Goal: Task Accomplishment & Management: Use online tool/utility

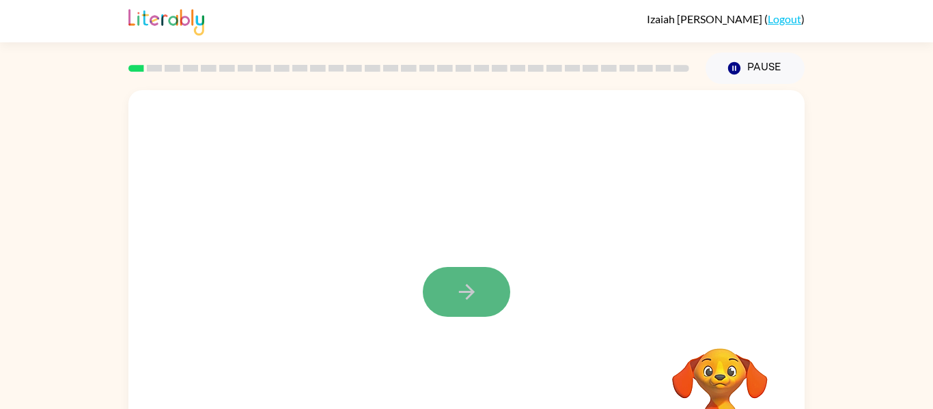
click at [467, 287] on icon "button" at bounding box center [466, 292] width 16 height 16
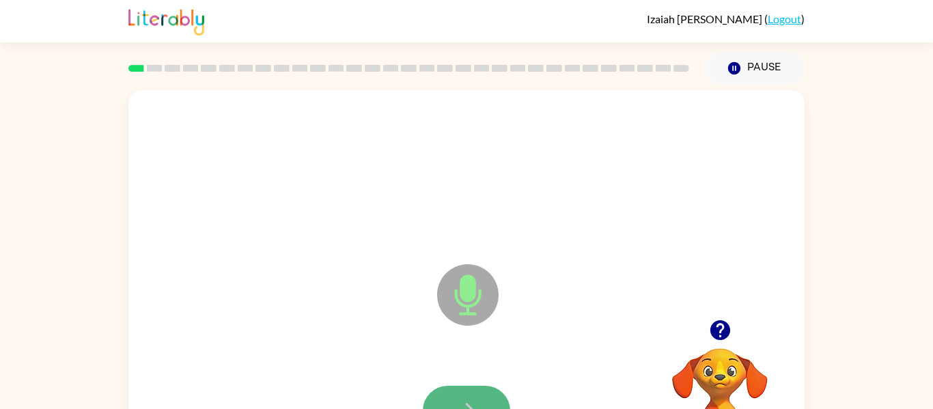
click at [469, 401] on icon "button" at bounding box center [467, 411] width 24 height 24
click at [466, 399] on icon "button" at bounding box center [467, 411] width 24 height 24
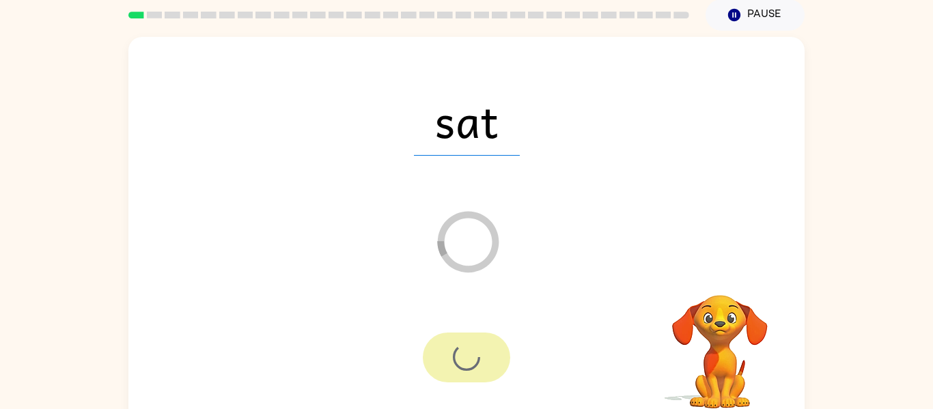
scroll to position [55, 0]
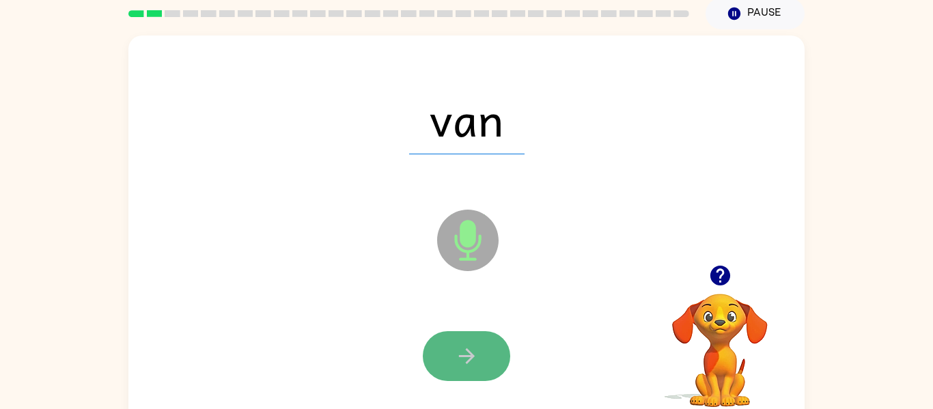
click at [469, 356] on icon "button" at bounding box center [466, 356] width 16 height 16
click at [470, 356] on icon "button" at bounding box center [466, 356] width 16 height 16
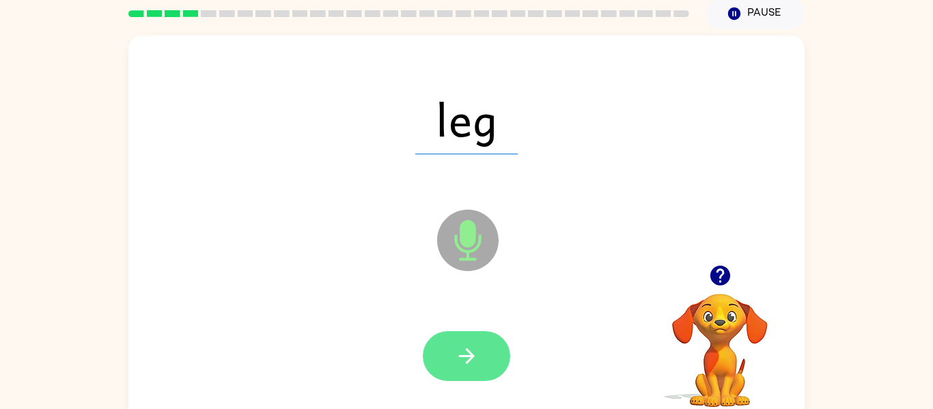
click at [470, 358] on icon "button" at bounding box center [466, 356] width 16 height 16
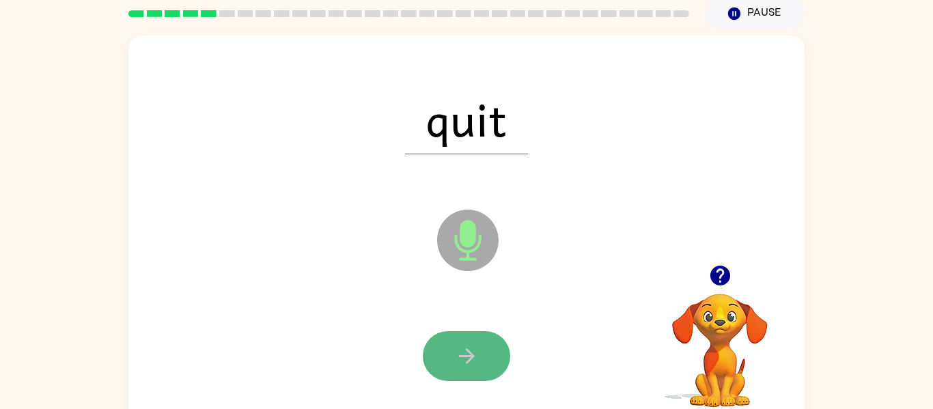
click at [470, 358] on icon "button" at bounding box center [466, 356] width 16 height 16
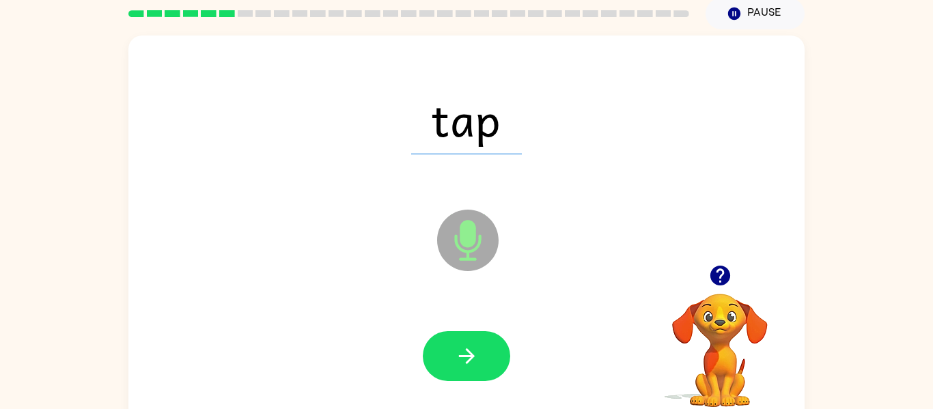
click at [470, 358] on icon "button" at bounding box center [466, 356] width 16 height 16
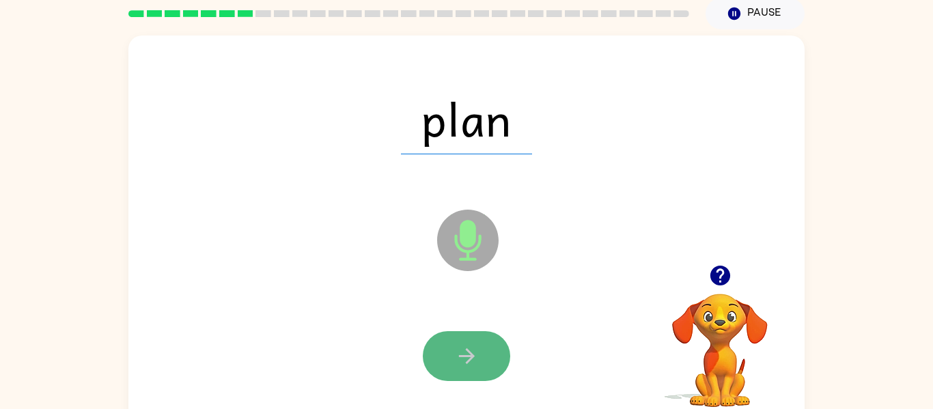
click at [469, 360] on icon "button" at bounding box center [466, 356] width 16 height 16
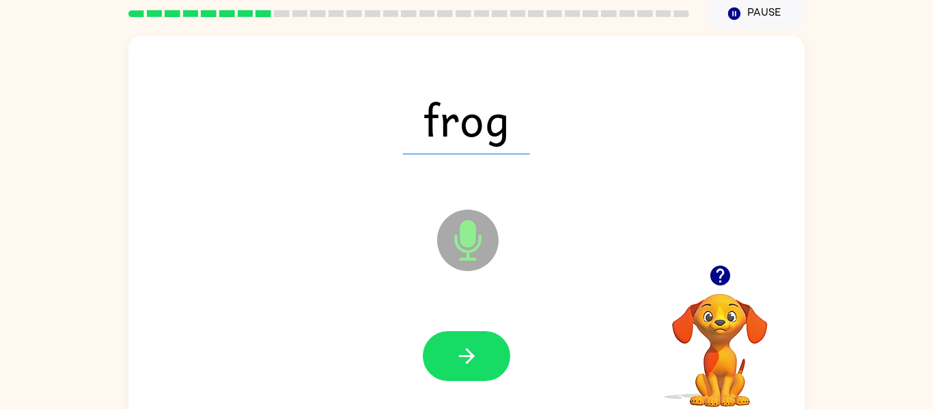
click at [469, 360] on icon "button" at bounding box center [466, 356] width 16 height 16
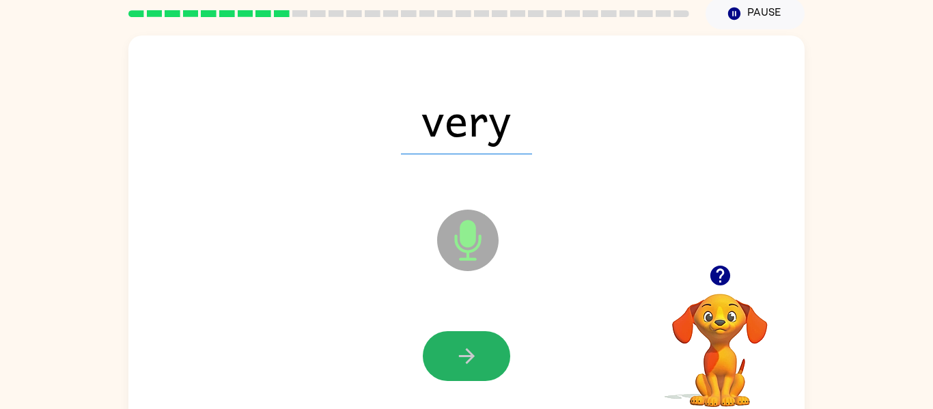
click at [469, 360] on icon "button" at bounding box center [466, 356] width 16 height 16
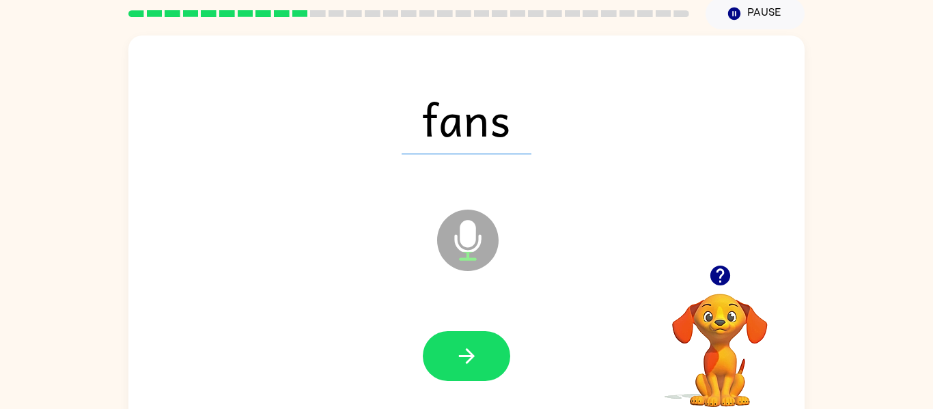
click at [469, 360] on icon "button" at bounding box center [466, 356] width 16 height 16
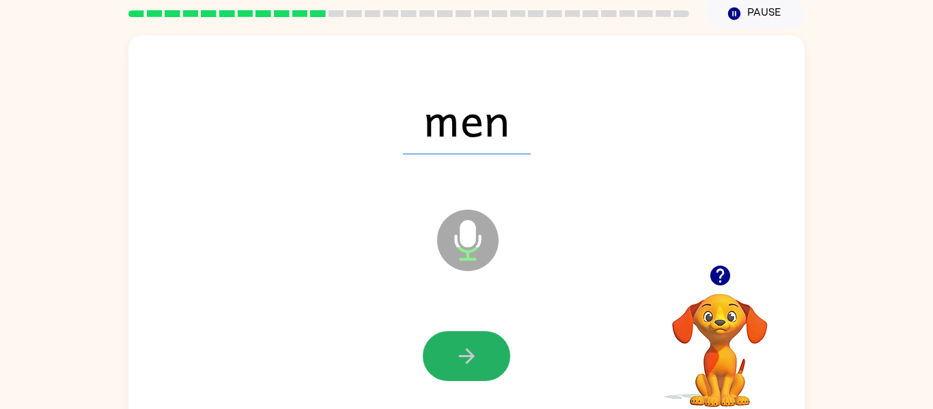
click at [469, 360] on icon "button" at bounding box center [466, 356] width 16 height 16
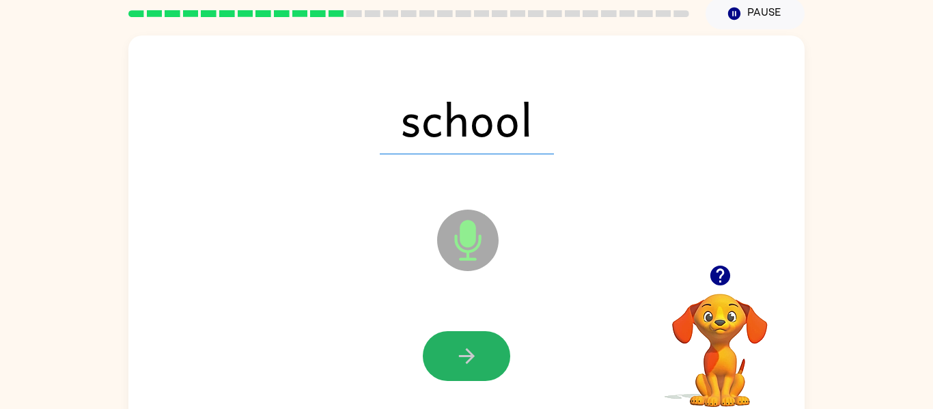
click at [469, 360] on icon "button" at bounding box center [466, 356] width 16 height 16
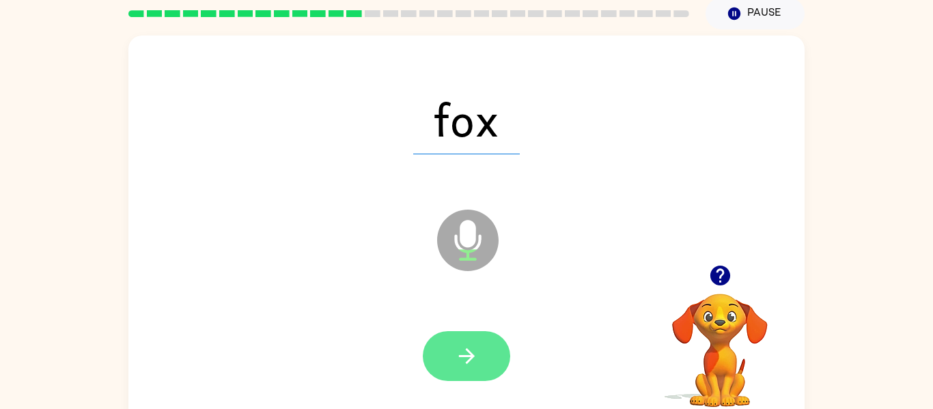
click at [468, 361] on icon "button" at bounding box center [466, 356] width 16 height 16
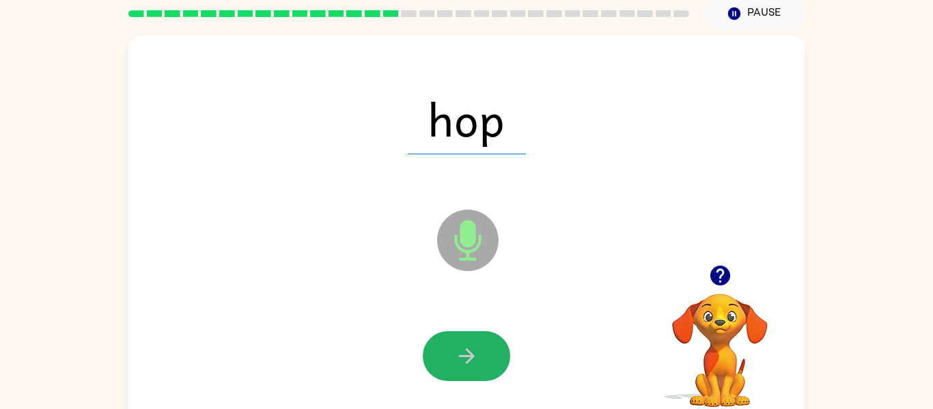
click at [468, 361] on icon "button" at bounding box center [466, 356] width 16 height 16
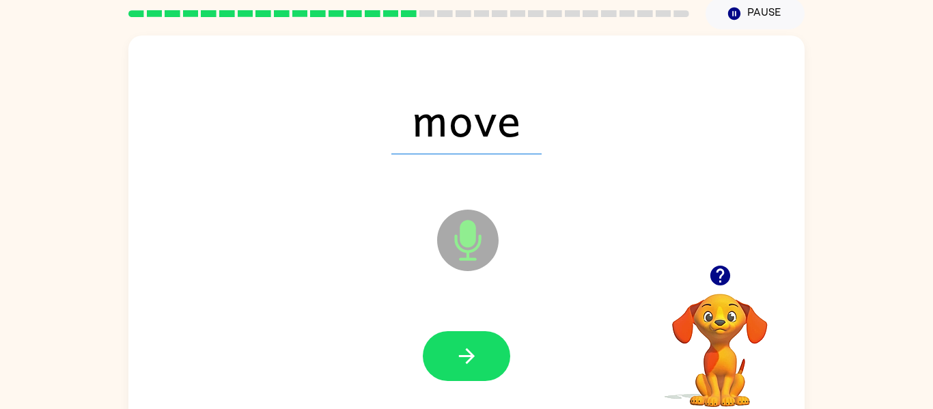
click at [468, 361] on icon "button" at bounding box center [466, 356] width 16 height 16
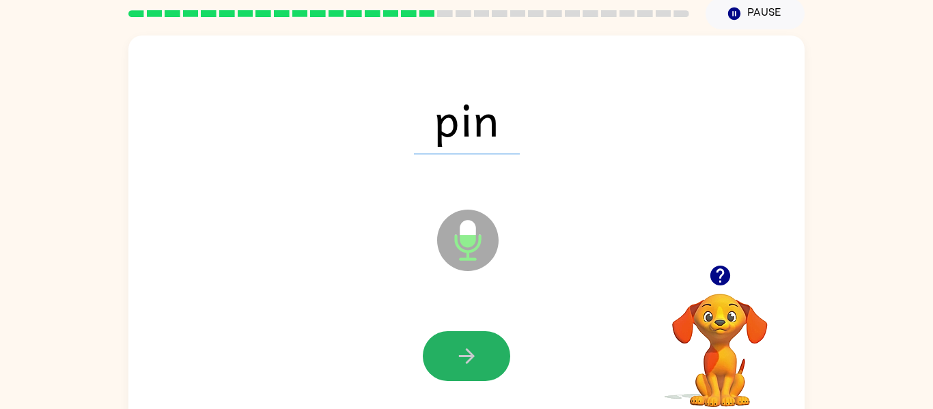
click at [468, 361] on icon "button" at bounding box center [466, 356] width 16 height 16
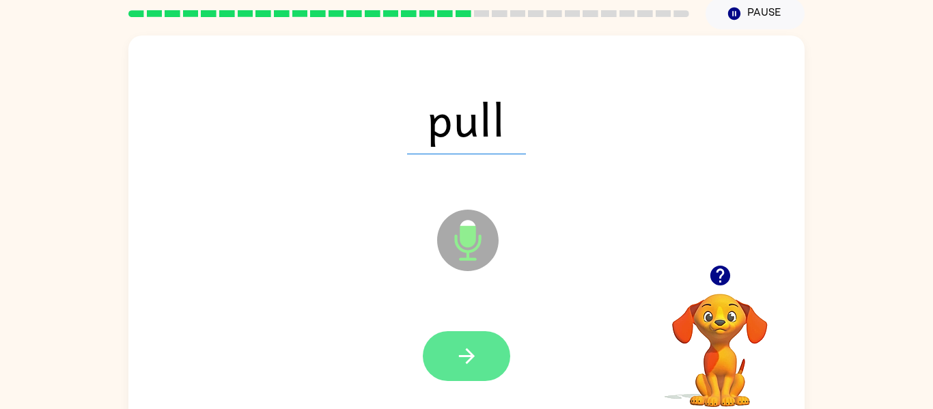
click at [467, 362] on icon "button" at bounding box center [466, 356] width 16 height 16
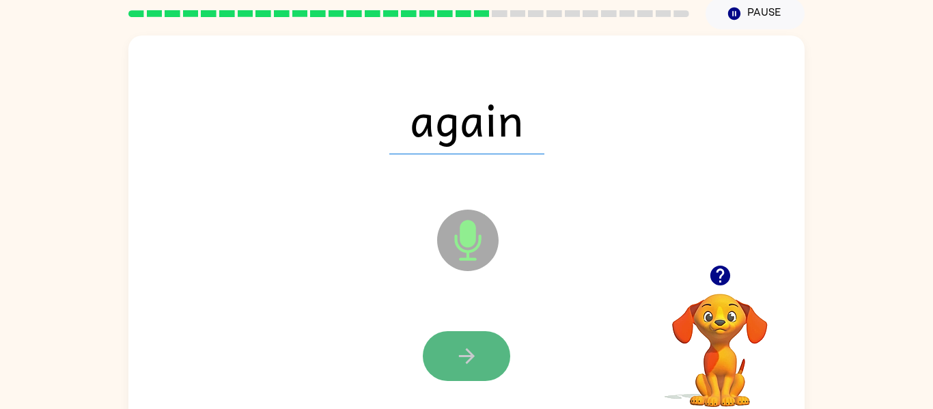
click at [449, 347] on button "button" at bounding box center [466, 356] width 87 height 50
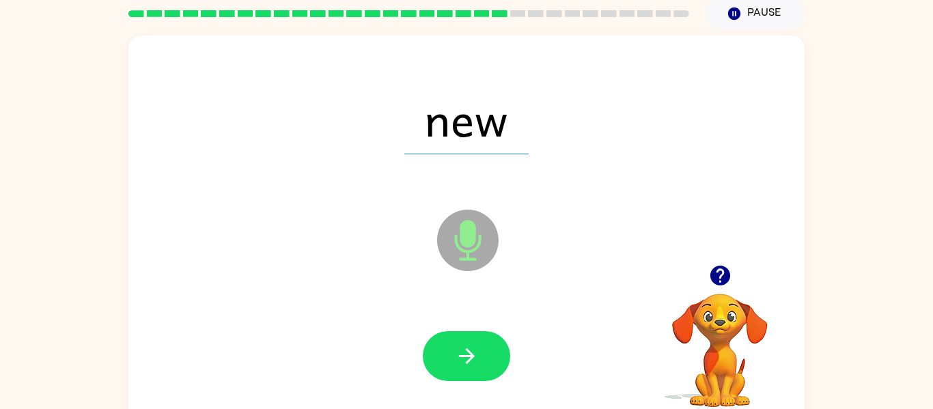
click at [449, 347] on button "button" at bounding box center [466, 356] width 87 height 50
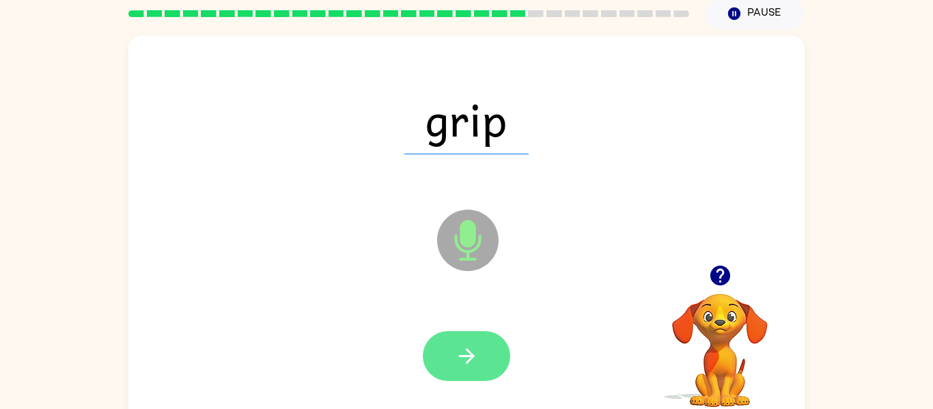
click at [451, 347] on button "button" at bounding box center [466, 356] width 87 height 50
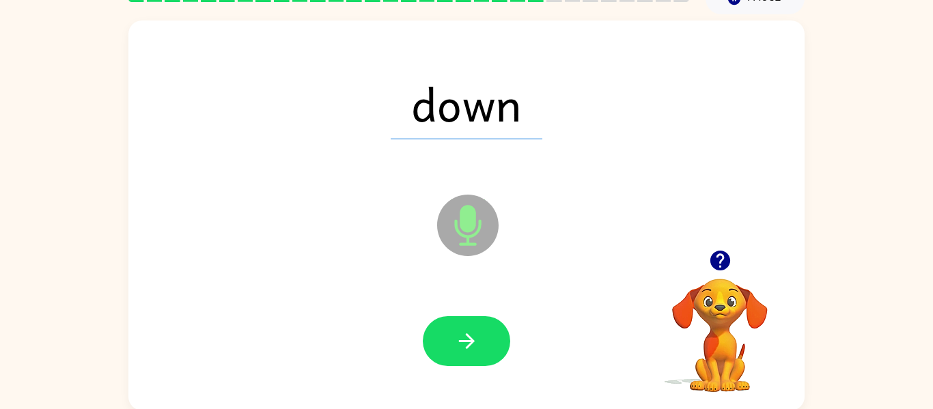
scroll to position [71, 0]
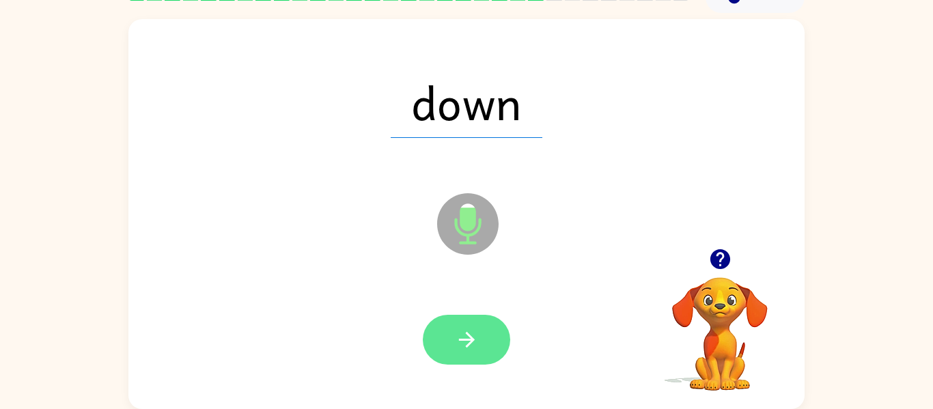
click at [490, 341] on button "button" at bounding box center [466, 340] width 87 height 50
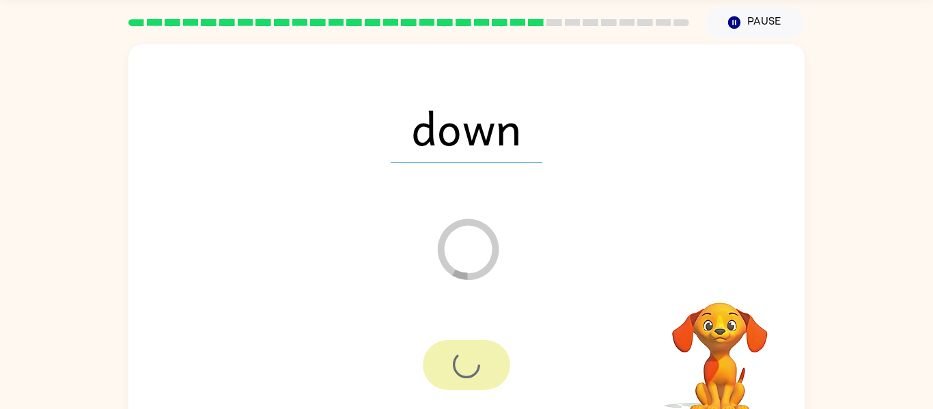
scroll to position [44, 0]
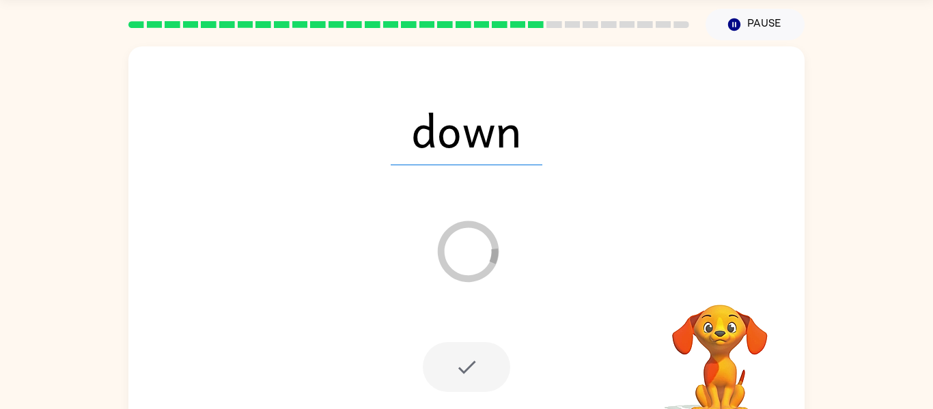
click at [457, 399] on div at bounding box center [466, 367] width 649 height 112
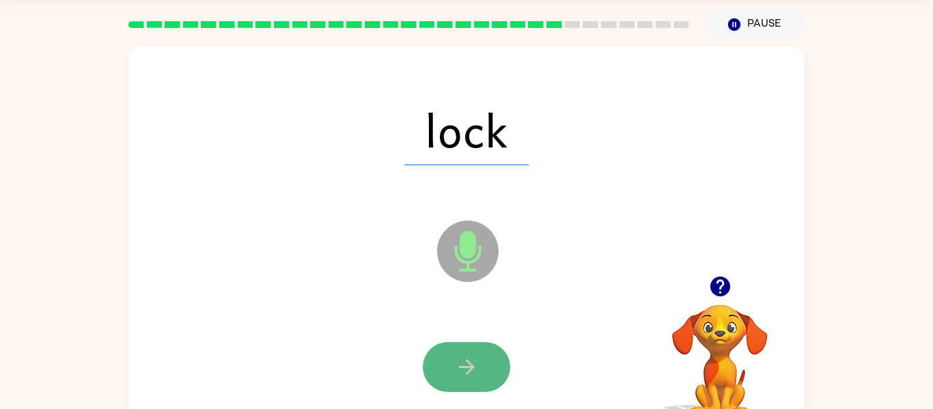
click at [466, 368] on icon "button" at bounding box center [467, 367] width 24 height 24
click at [464, 368] on icon "button" at bounding box center [467, 367] width 24 height 24
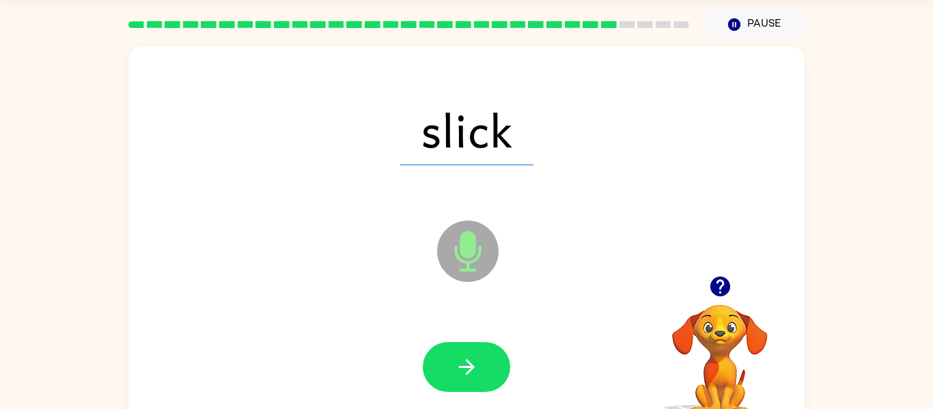
click at [464, 368] on icon "button" at bounding box center [467, 367] width 24 height 24
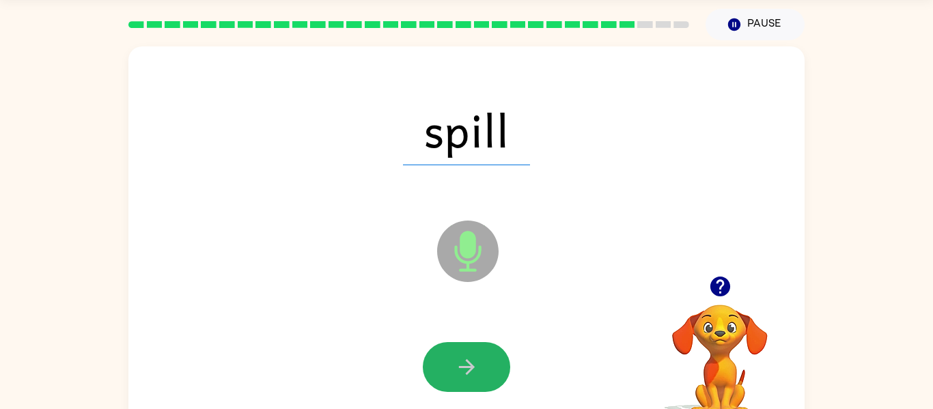
click at [464, 368] on icon "button" at bounding box center [467, 367] width 24 height 24
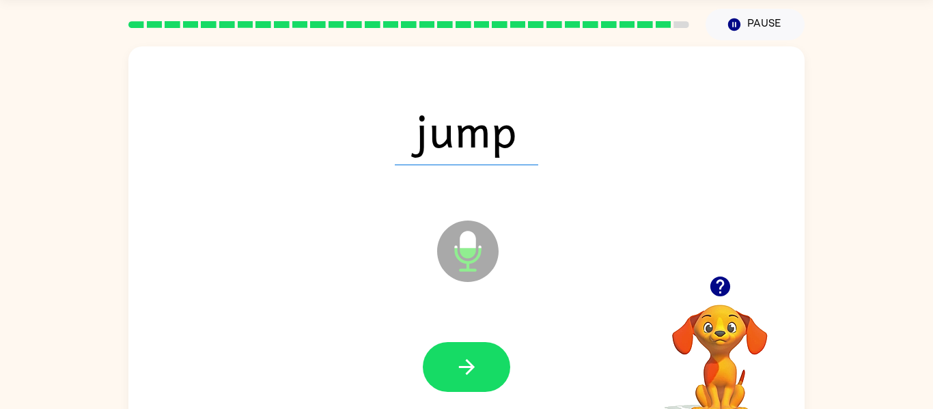
click at [464, 368] on icon "button" at bounding box center [467, 367] width 24 height 24
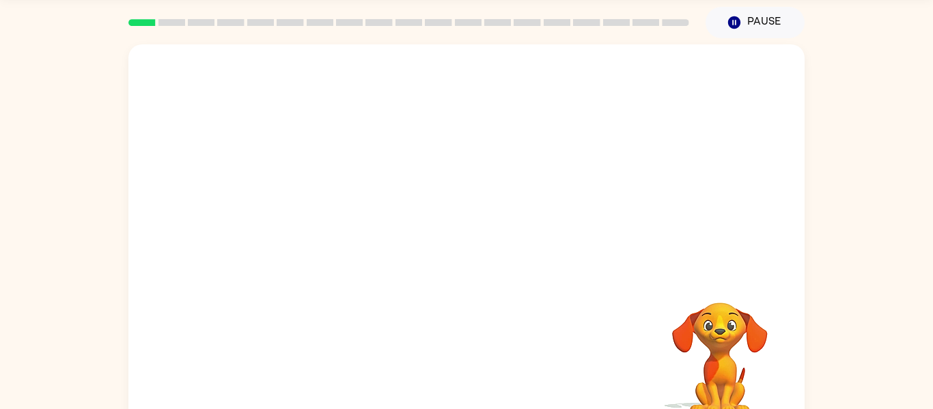
scroll to position [44, 0]
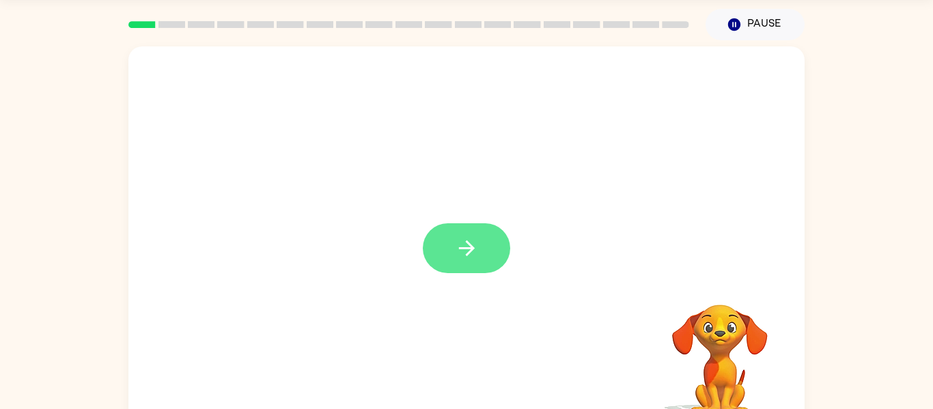
click at [442, 229] on button "button" at bounding box center [466, 248] width 87 height 50
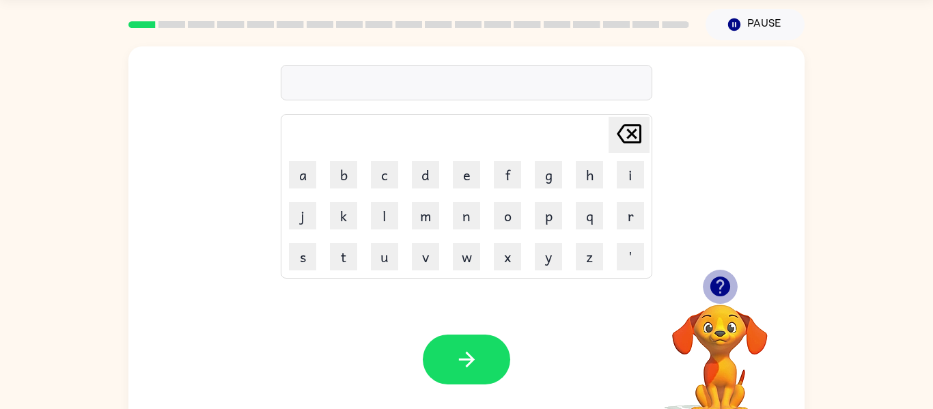
click at [716, 280] on icon "button" at bounding box center [719, 287] width 20 height 20
click at [378, 175] on button "c" at bounding box center [384, 174] width 27 height 27
click at [375, 213] on button "l" at bounding box center [384, 215] width 27 height 27
click at [498, 218] on button "o" at bounding box center [507, 215] width 27 height 27
click at [376, 173] on button "c" at bounding box center [384, 174] width 27 height 27
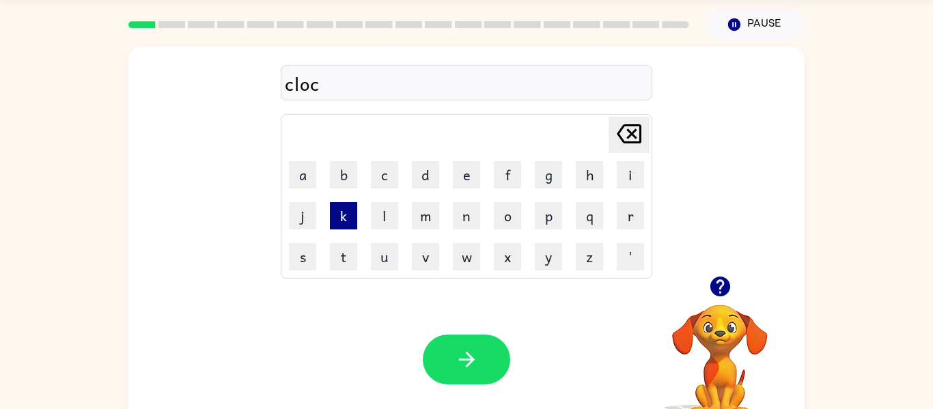
click at [349, 224] on button "k" at bounding box center [343, 215] width 27 height 27
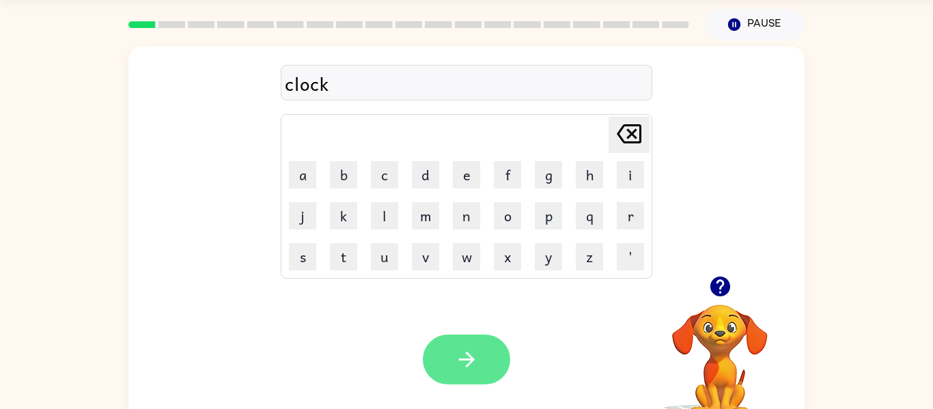
click at [462, 372] on button "button" at bounding box center [466, 360] width 87 height 50
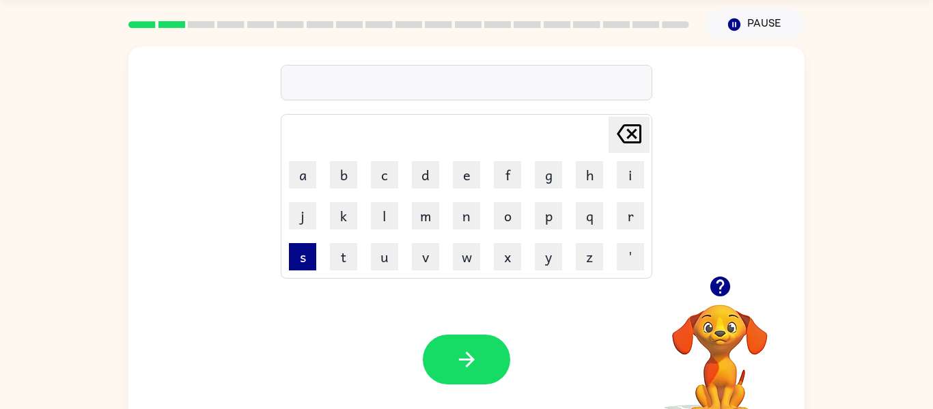
click at [309, 256] on button "s" at bounding box center [302, 256] width 27 height 27
click at [499, 221] on button "o" at bounding box center [507, 215] width 27 height 27
click at [339, 264] on button "t" at bounding box center [343, 256] width 27 height 27
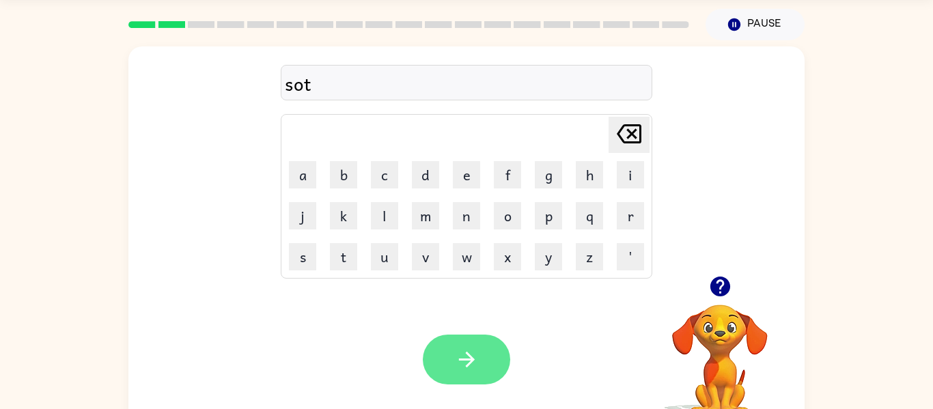
click at [448, 358] on button "button" at bounding box center [466, 360] width 87 height 50
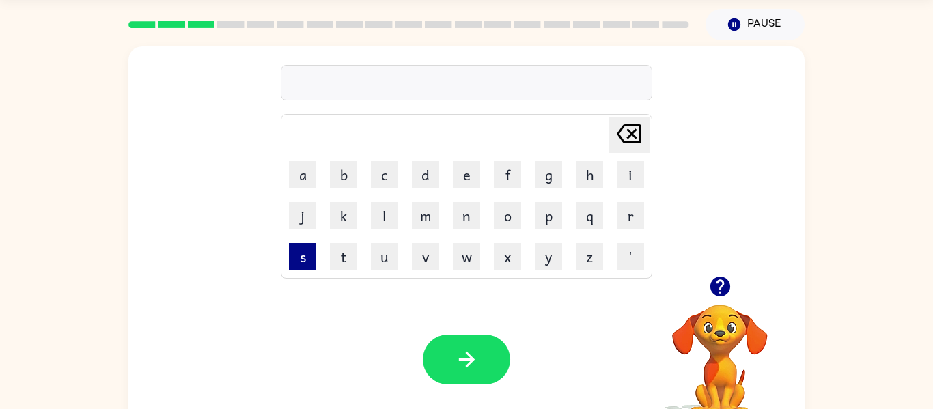
click at [305, 253] on button "s" at bounding box center [302, 256] width 27 height 27
click at [500, 261] on button "x" at bounding box center [507, 256] width 27 height 27
click at [623, 135] on icon "Delete Delete last character input" at bounding box center [628, 133] width 33 height 33
click at [620, 169] on button "i" at bounding box center [630, 174] width 27 height 27
click at [503, 263] on button "x" at bounding box center [507, 256] width 27 height 27
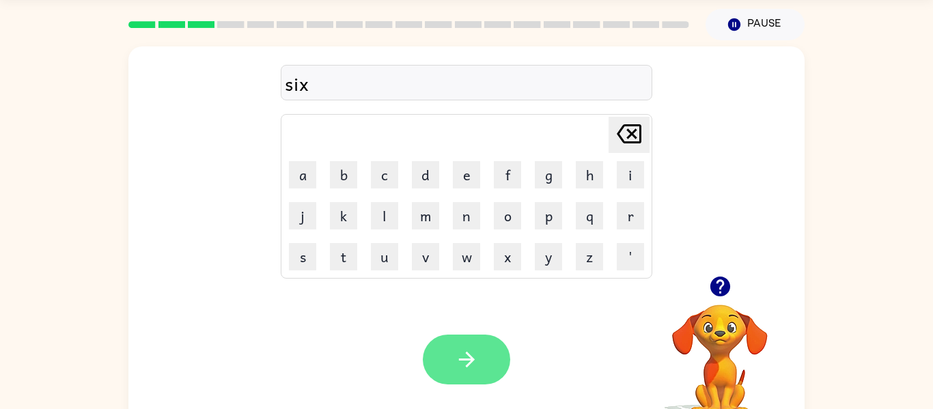
click at [465, 341] on button "button" at bounding box center [466, 360] width 87 height 50
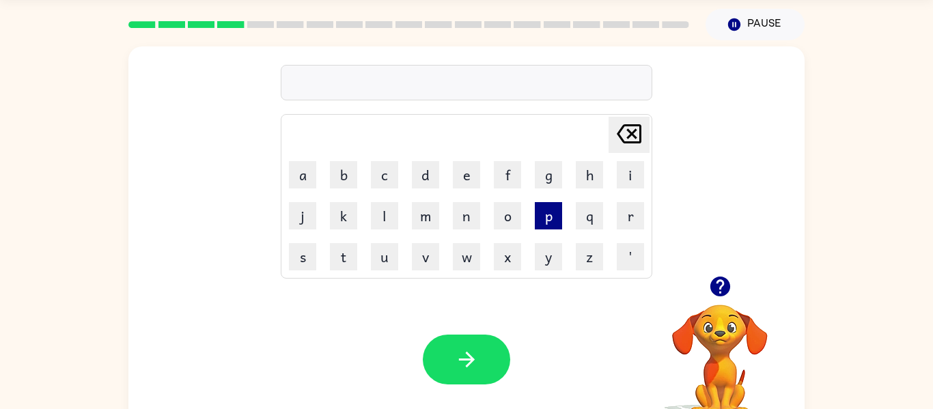
click at [552, 212] on button "p" at bounding box center [548, 215] width 27 height 27
click at [311, 182] on button "a" at bounding box center [302, 174] width 27 height 27
click at [382, 221] on button "l" at bounding box center [384, 215] width 27 height 27
click at [380, 206] on button "l" at bounding box center [384, 215] width 27 height 27
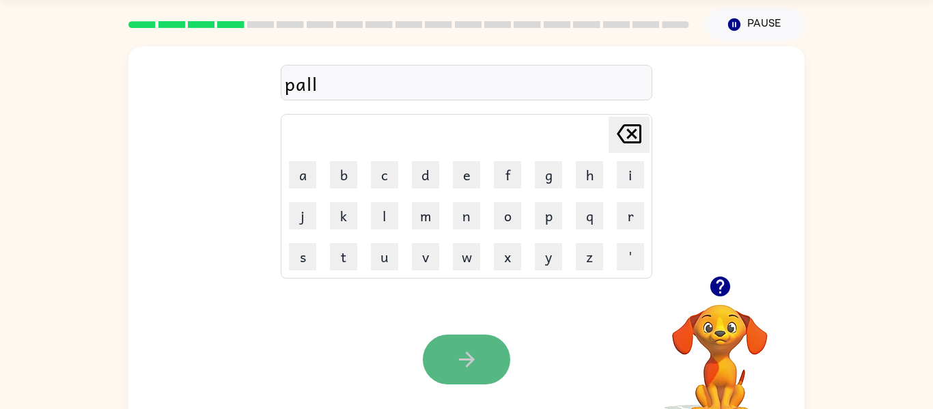
click at [468, 358] on icon "button" at bounding box center [466, 360] width 16 height 16
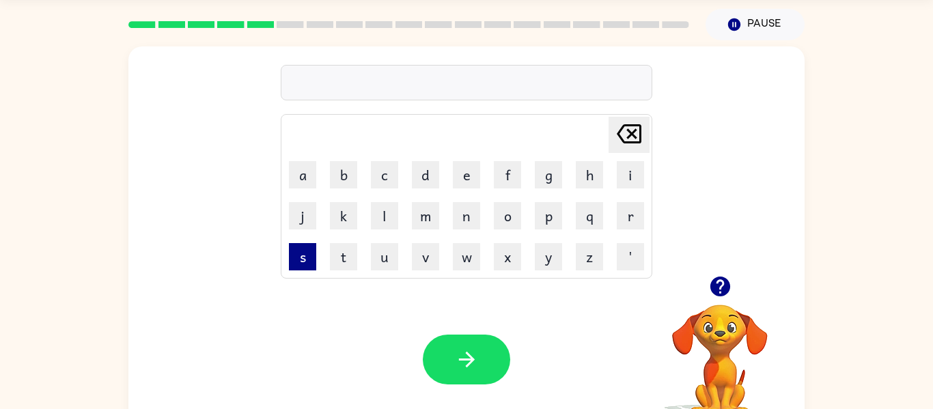
click at [297, 258] on button "s" at bounding box center [302, 256] width 27 height 27
click at [636, 222] on button "r" at bounding box center [630, 215] width 27 height 27
click at [622, 182] on button "i" at bounding box center [630, 174] width 27 height 27
click at [459, 174] on button "e" at bounding box center [466, 174] width 27 height 27
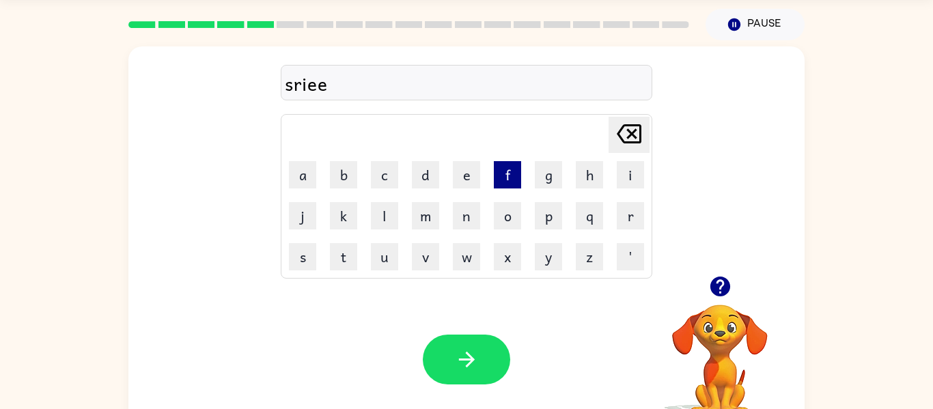
click at [507, 178] on button "f" at bounding box center [507, 174] width 27 height 27
click at [627, 136] on icon at bounding box center [629, 133] width 25 height 19
click at [423, 221] on button "m" at bounding box center [425, 215] width 27 height 27
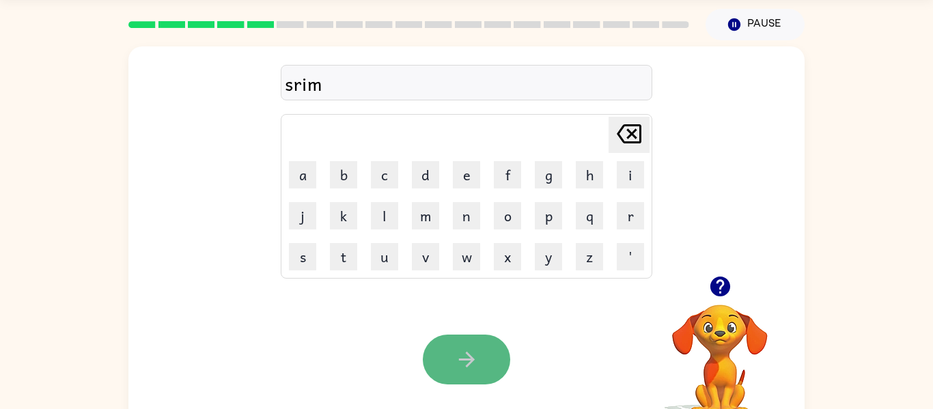
click at [451, 351] on button "button" at bounding box center [466, 360] width 87 height 50
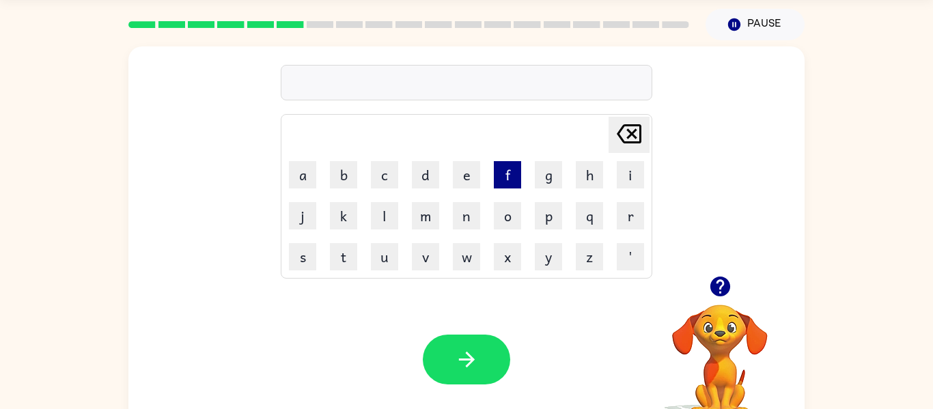
click at [508, 167] on button "f" at bounding box center [507, 174] width 27 height 27
click at [306, 172] on button "a" at bounding box center [302, 174] width 27 height 27
click at [296, 252] on button "s" at bounding box center [302, 256] width 27 height 27
click at [343, 274] on td "t" at bounding box center [344, 257] width 40 height 40
click at [340, 264] on button "t" at bounding box center [343, 256] width 27 height 27
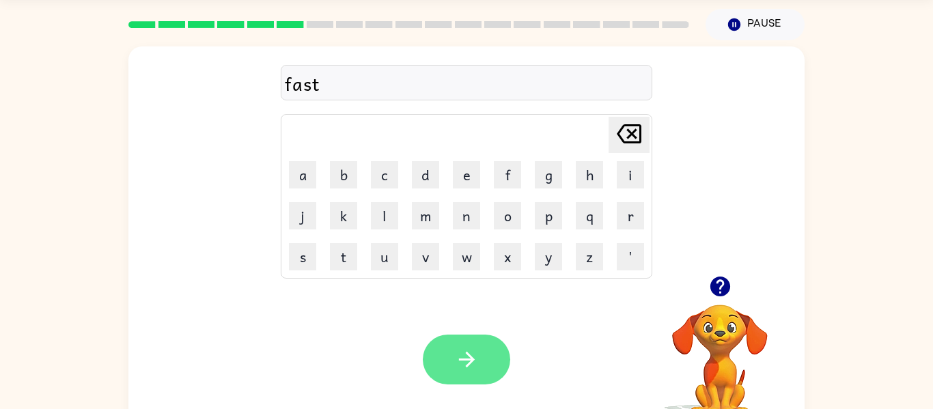
click at [462, 365] on icon "button" at bounding box center [467, 360] width 24 height 24
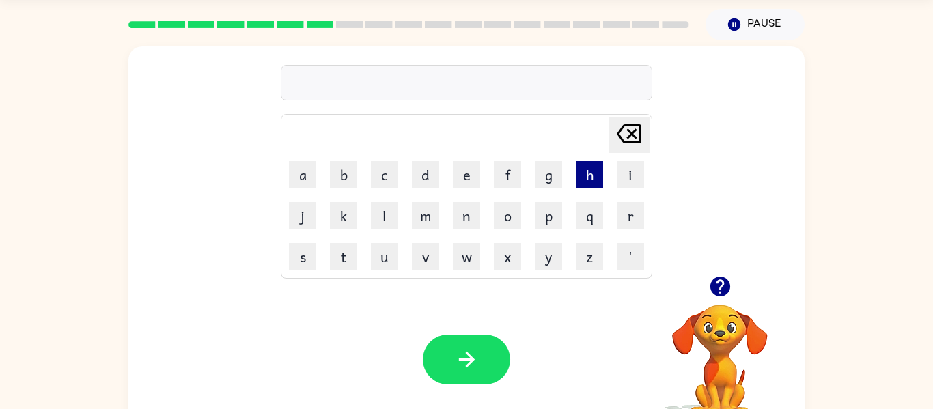
click at [587, 168] on button "h" at bounding box center [589, 174] width 27 height 27
click at [494, 212] on button "o" at bounding box center [507, 215] width 27 height 27
click at [542, 182] on button "g" at bounding box center [548, 174] width 27 height 27
click at [489, 323] on div "Your browser must support playing .mp4 files to use Literably. Please try using…" at bounding box center [466, 360] width 676 height 154
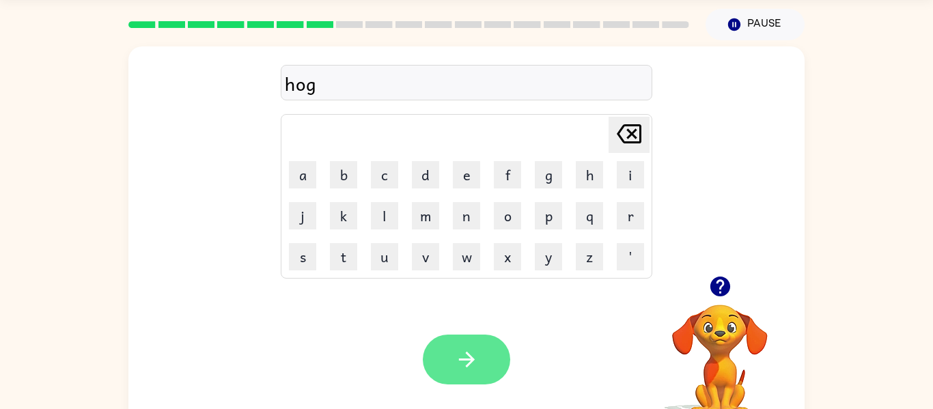
click at [474, 370] on icon "button" at bounding box center [467, 360] width 24 height 24
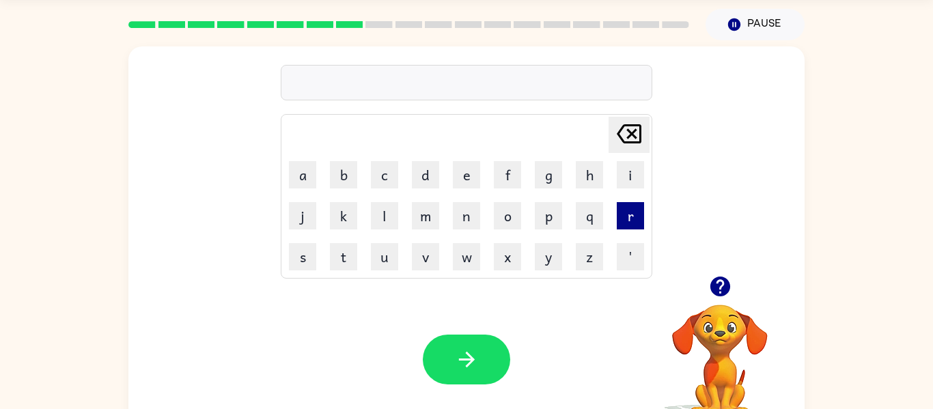
click at [639, 221] on button "r" at bounding box center [630, 215] width 27 height 27
click at [623, 181] on button "i" at bounding box center [630, 174] width 27 height 27
click at [549, 218] on button "p" at bounding box center [548, 215] width 27 height 27
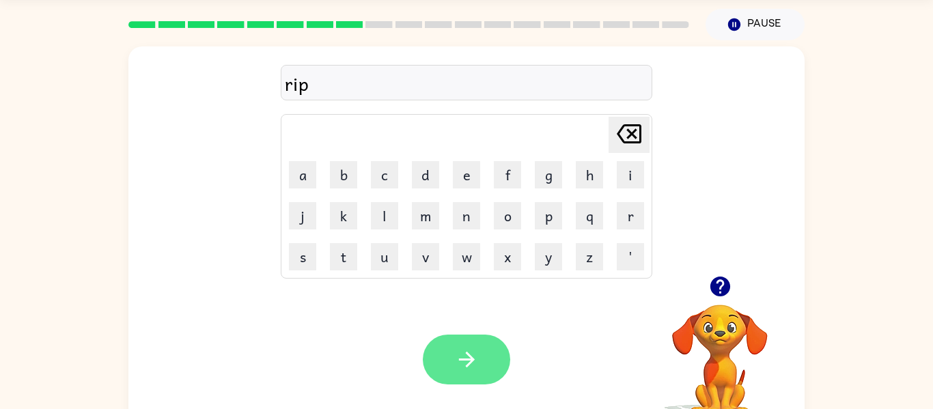
click at [454, 347] on button "button" at bounding box center [466, 360] width 87 height 50
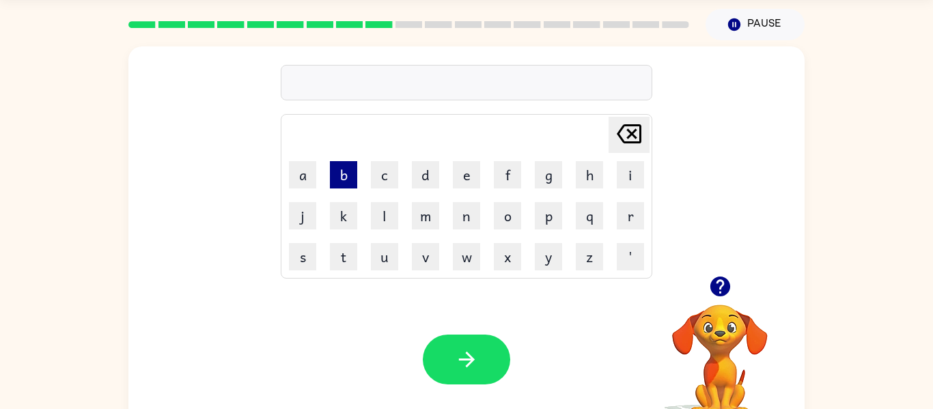
click at [355, 178] on button "b" at bounding box center [343, 174] width 27 height 27
click at [473, 179] on button "e" at bounding box center [466, 174] width 27 height 27
click at [556, 167] on button "g" at bounding box center [548, 174] width 27 height 27
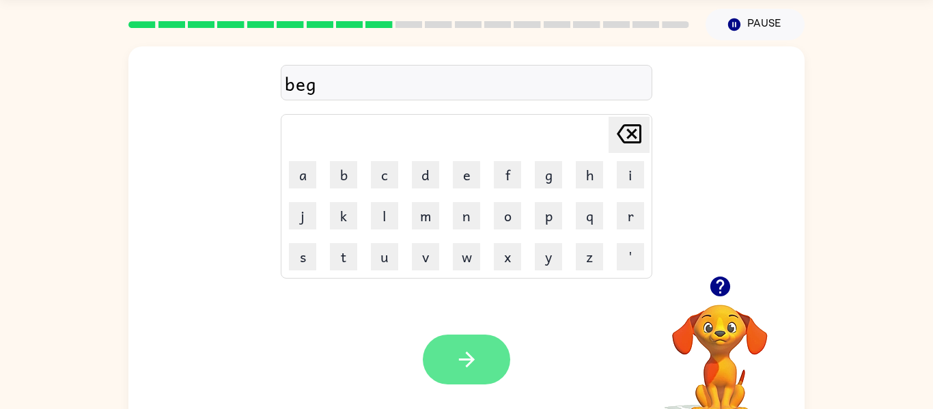
click at [451, 358] on button "button" at bounding box center [466, 360] width 87 height 50
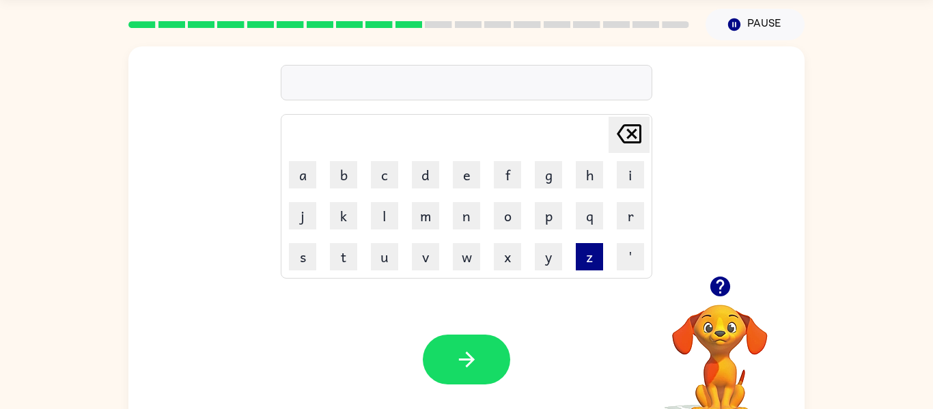
click at [580, 258] on button "z" at bounding box center [589, 256] width 27 height 27
click at [633, 174] on button "i" at bounding box center [630, 174] width 27 height 27
click at [535, 221] on button "p" at bounding box center [548, 215] width 27 height 27
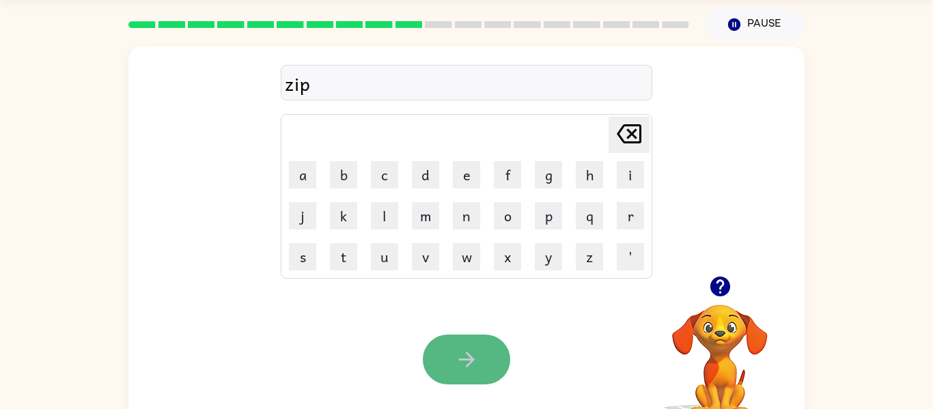
click at [455, 349] on icon "button" at bounding box center [467, 360] width 24 height 24
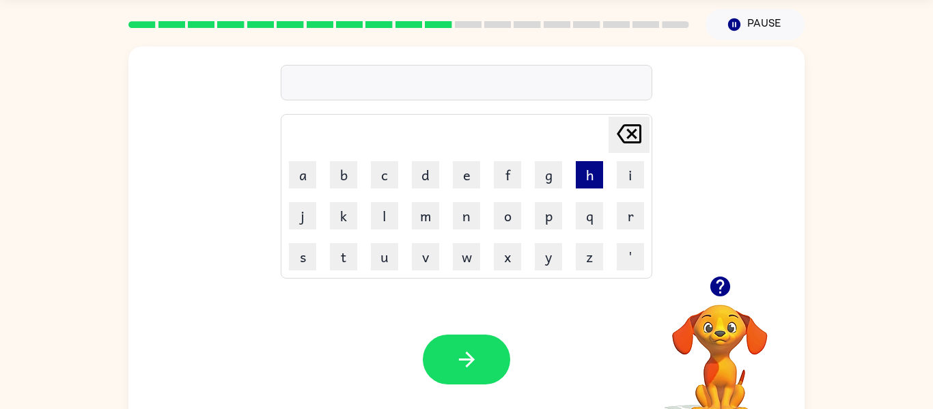
click at [584, 171] on button "h" at bounding box center [589, 174] width 27 height 27
click at [722, 291] on icon "button" at bounding box center [719, 287] width 20 height 20
click at [460, 169] on button "e" at bounding box center [466, 174] width 27 height 27
click at [476, 219] on button "n" at bounding box center [466, 215] width 27 height 27
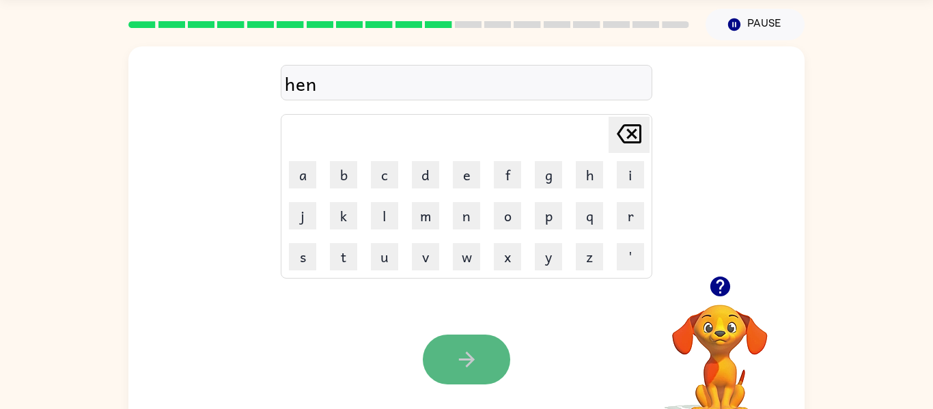
click at [477, 369] on icon "button" at bounding box center [467, 360] width 24 height 24
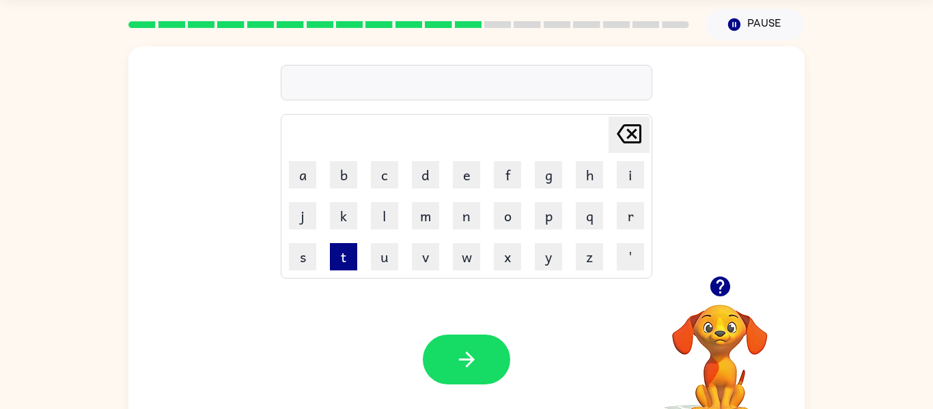
click at [344, 260] on button "t" at bounding box center [343, 256] width 27 height 27
click at [506, 218] on button "o" at bounding box center [507, 215] width 27 height 27
click at [548, 218] on button "p" at bounding box center [548, 215] width 27 height 27
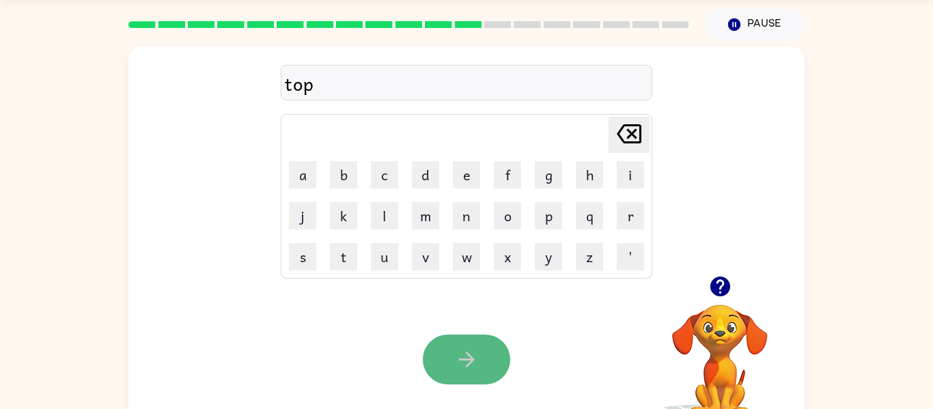
click at [442, 378] on button "button" at bounding box center [466, 360] width 87 height 50
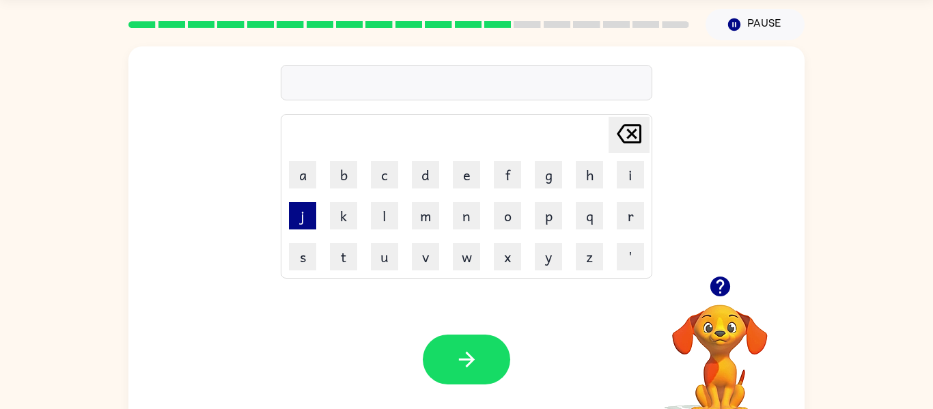
click at [309, 227] on button "j" at bounding box center [302, 215] width 27 height 27
click at [294, 178] on button "a" at bounding box center [302, 174] width 27 height 27
click at [635, 176] on button "i" at bounding box center [630, 174] width 27 height 27
click at [593, 257] on button "z" at bounding box center [589, 256] width 27 height 27
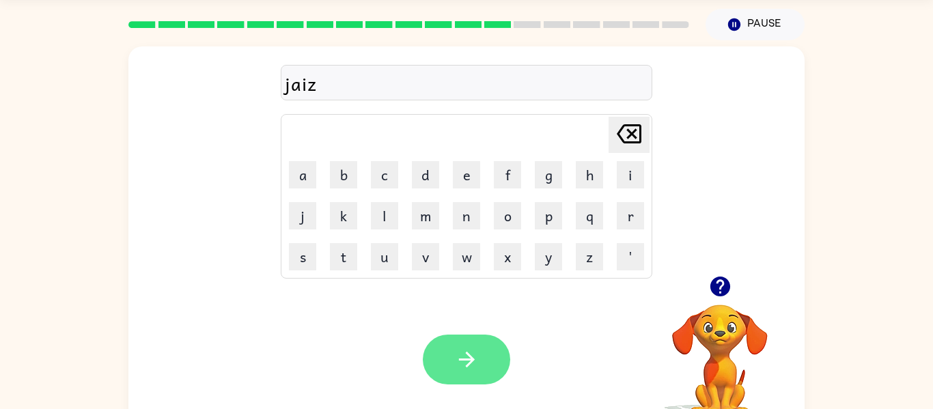
click at [472, 351] on icon "button" at bounding box center [467, 360] width 24 height 24
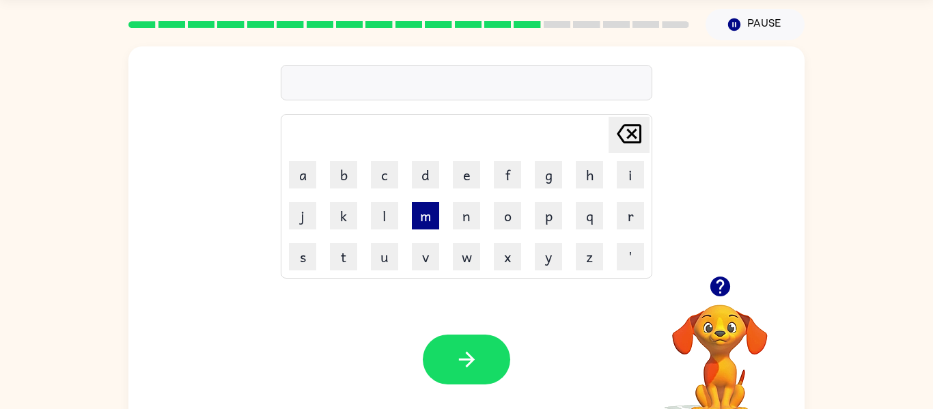
click at [430, 208] on button "m" at bounding box center [425, 215] width 27 height 27
click at [296, 167] on button "a" at bounding box center [302, 174] width 27 height 27
click at [345, 248] on button "t" at bounding box center [343, 256] width 27 height 27
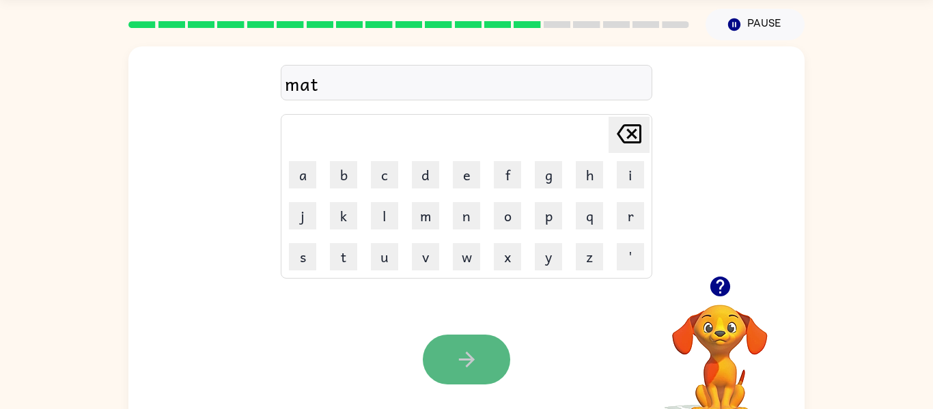
click at [448, 348] on button "button" at bounding box center [466, 360] width 87 height 50
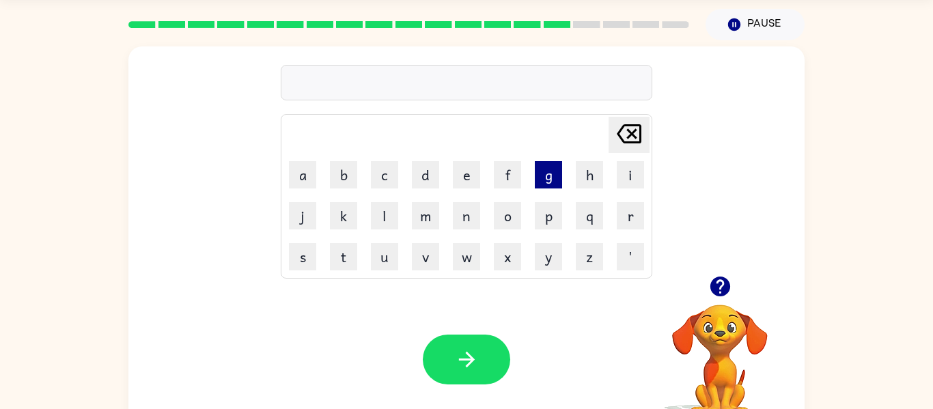
click at [548, 179] on button "g" at bounding box center [548, 174] width 27 height 27
click at [500, 223] on button "o" at bounding box center [507, 215] width 27 height 27
click at [343, 257] on button "t" at bounding box center [343, 256] width 27 height 27
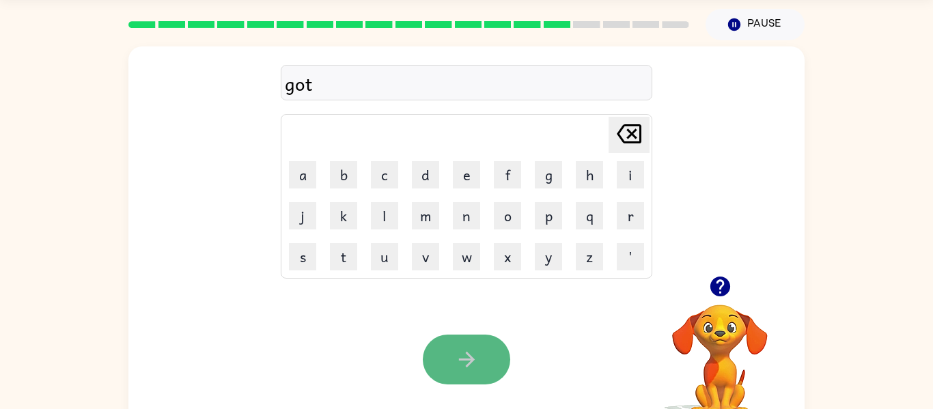
click at [470, 360] on icon "button" at bounding box center [467, 360] width 24 height 24
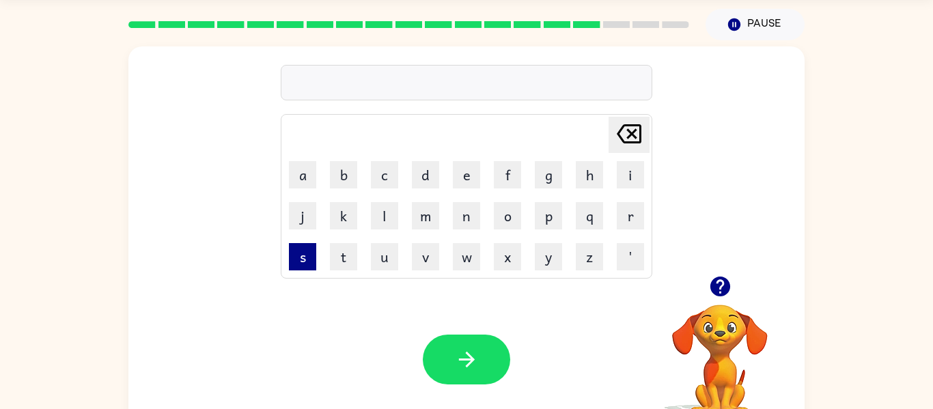
click at [295, 261] on button "s" at bounding box center [302, 256] width 27 height 27
click at [627, 180] on button "i" at bounding box center [630, 174] width 27 height 27
click at [296, 259] on button "s" at bounding box center [302, 256] width 27 height 27
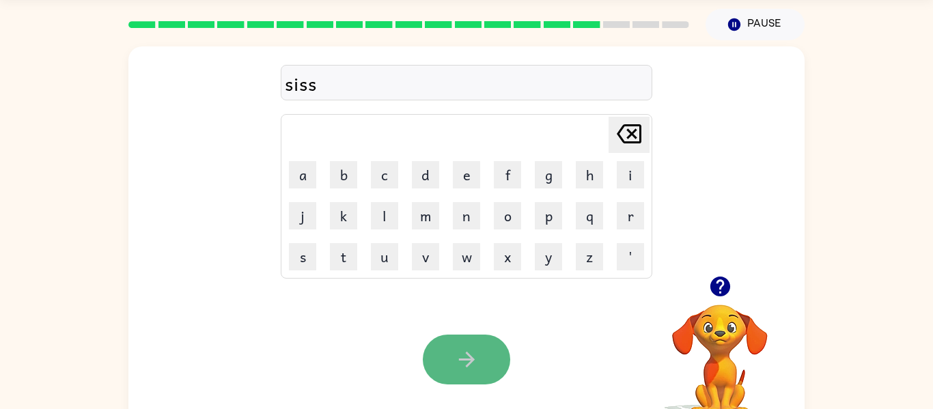
click at [435, 340] on button "button" at bounding box center [466, 360] width 87 height 50
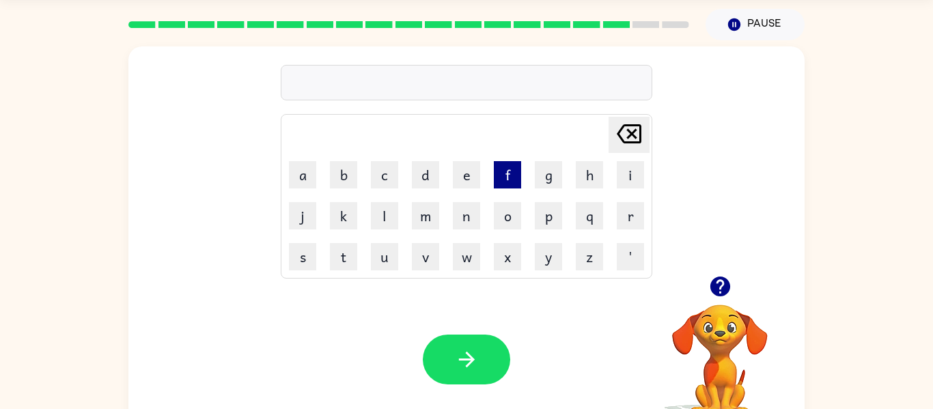
click at [511, 173] on button "f" at bounding box center [507, 174] width 27 height 27
click at [475, 176] on button "e" at bounding box center [466, 174] width 27 height 27
click at [432, 179] on button "d" at bounding box center [425, 174] width 27 height 27
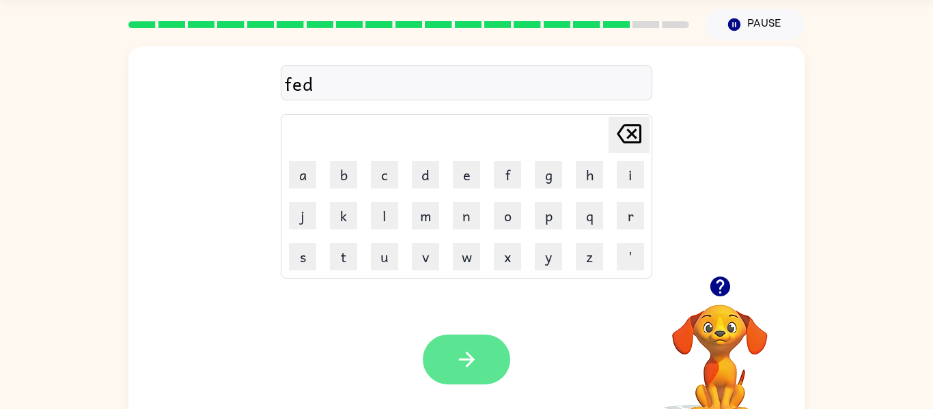
click at [461, 374] on button "button" at bounding box center [466, 360] width 87 height 50
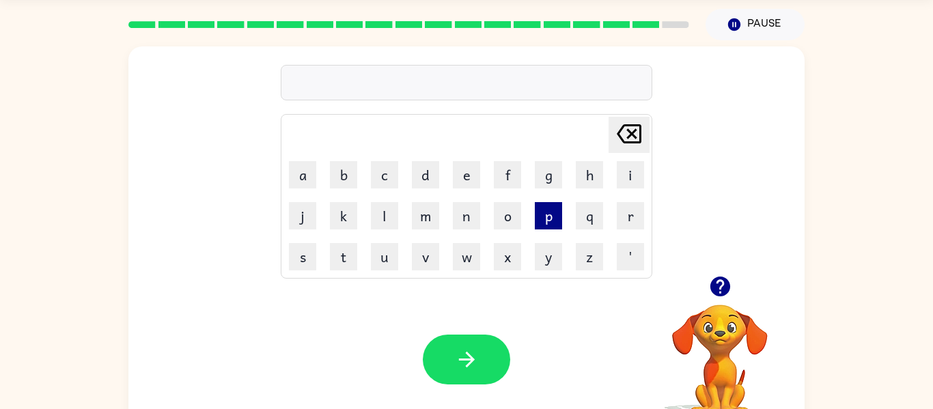
click at [556, 218] on button "p" at bounding box center [548, 215] width 27 height 27
click at [298, 172] on button "a" at bounding box center [302, 174] width 27 height 27
click at [422, 174] on button "d" at bounding box center [425, 174] width 27 height 27
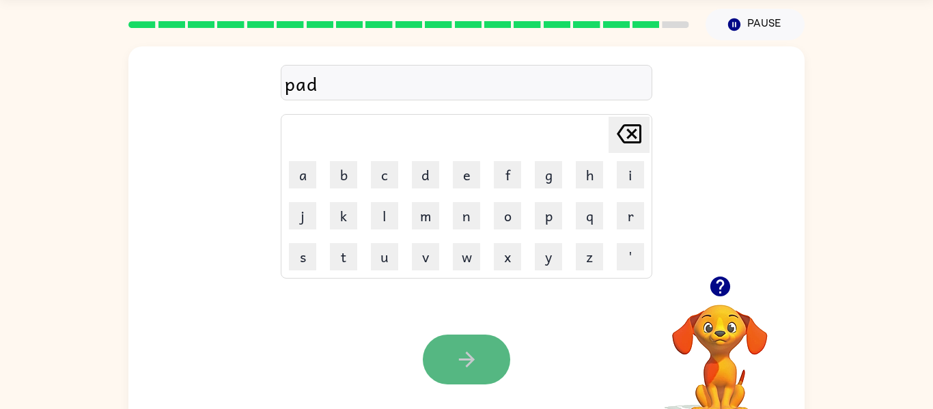
click at [452, 341] on button "button" at bounding box center [466, 360] width 87 height 50
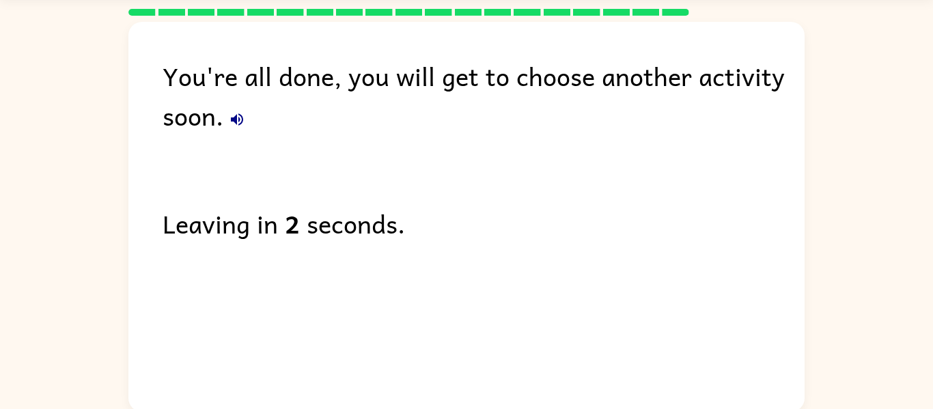
click at [236, 120] on icon "button" at bounding box center [237, 119] width 12 height 12
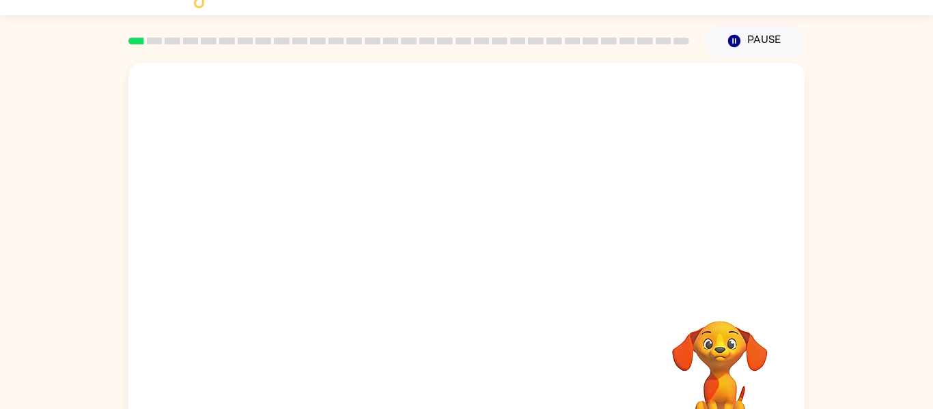
scroll to position [55, 0]
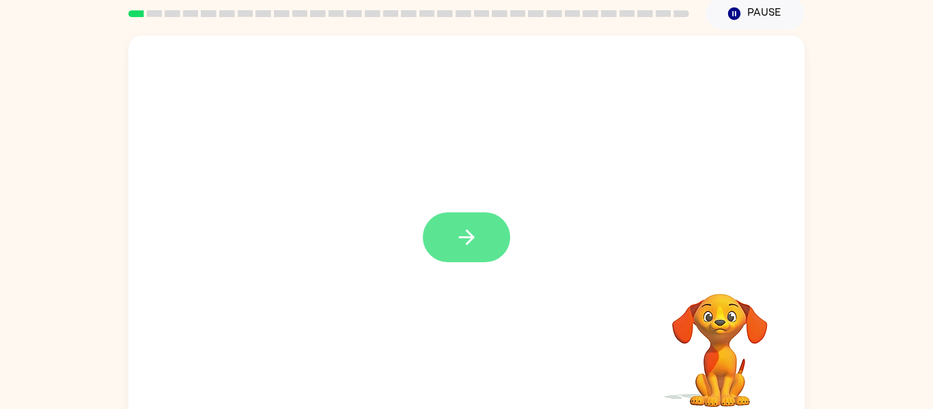
click at [470, 217] on button "button" at bounding box center [466, 237] width 87 height 50
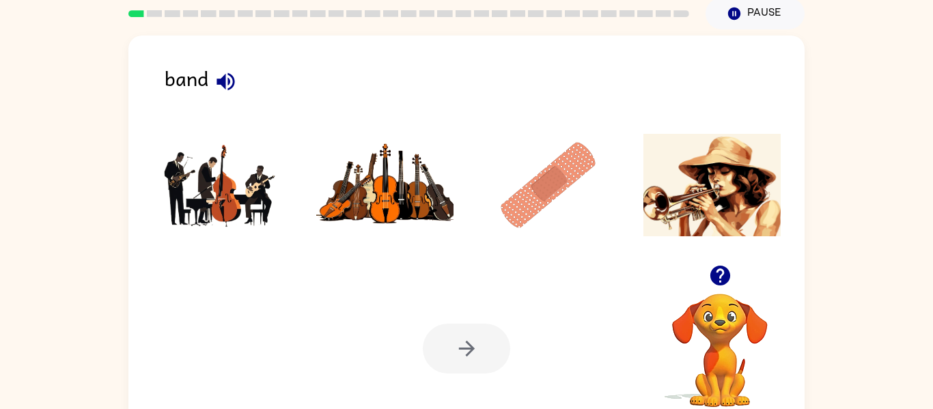
click at [221, 76] on icon "button" at bounding box center [226, 82] width 24 height 24
click at [264, 209] on img at bounding box center [221, 185] width 138 height 102
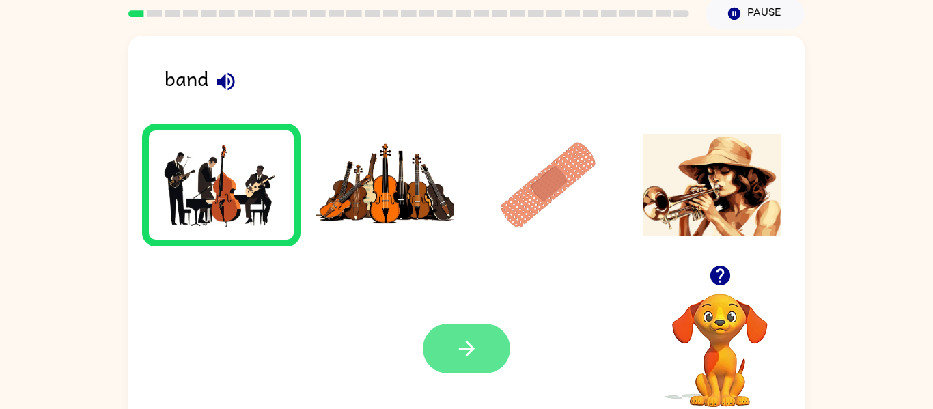
click at [448, 341] on button "button" at bounding box center [466, 349] width 87 height 50
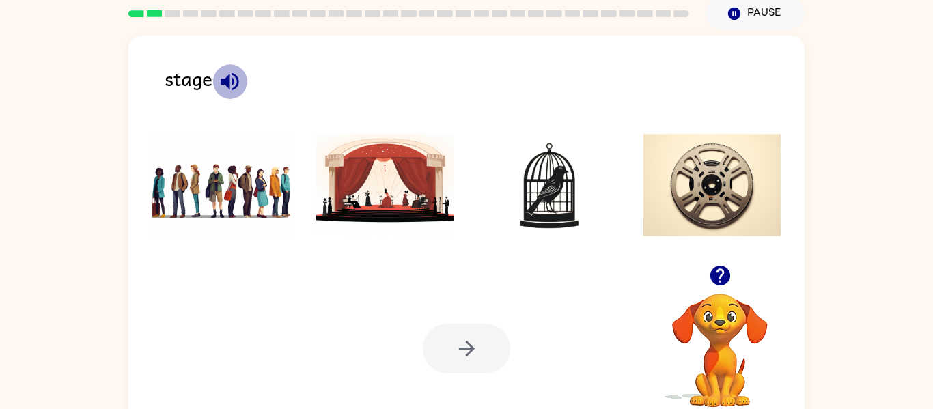
click at [224, 79] on icon "button" at bounding box center [230, 81] width 18 height 18
click at [344, 183] on img at bounding box center [385, 185] width 138 height 102
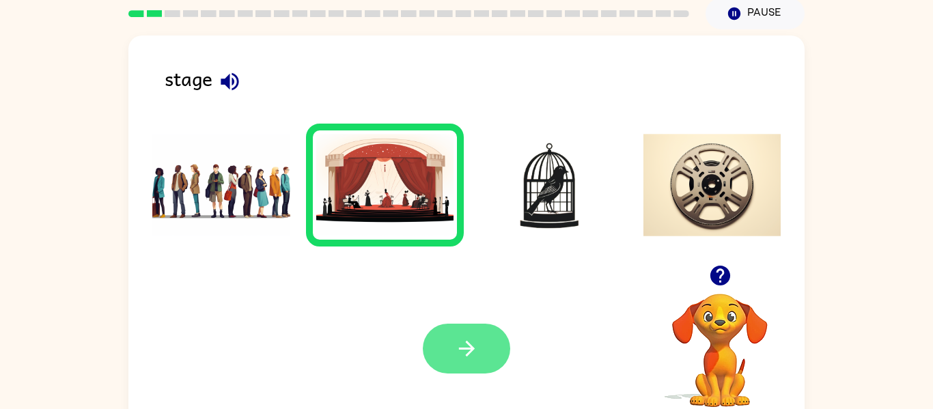
click at [467, 343] on icon "button" at bounding box center [466, 349] width 16 height 16
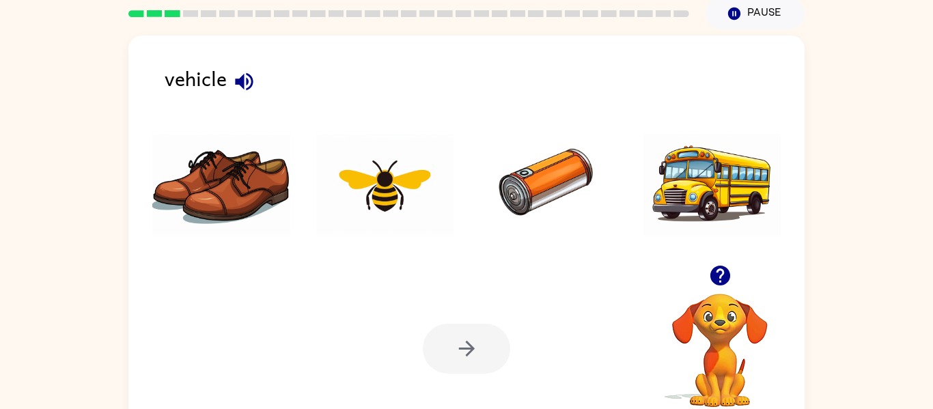
click at [244, 76] on icon "button" at bounding box center [244, 82] width 24 height 24
click at [735, 191] on img at bounding box center [712, 185] width 138 height 102
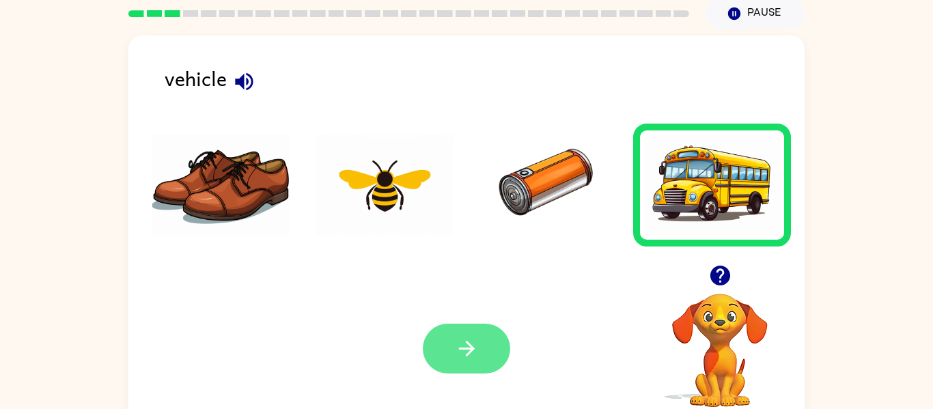
click at [475, 329] on button "button" at bounding box center [466, 349] width 87 height 50
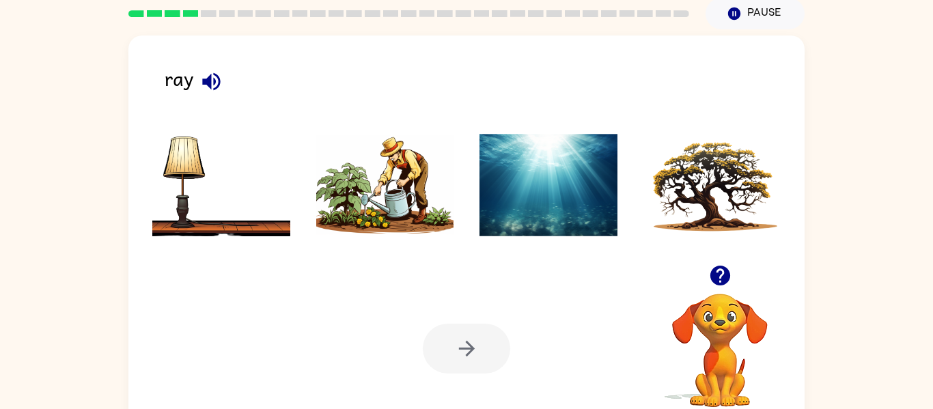
click at [209, 74] on icon "button" at bounding box center [211, 82] width 24 height 24
click at [385, 191] on img at bounding box center [385, 185] width 138 height 102
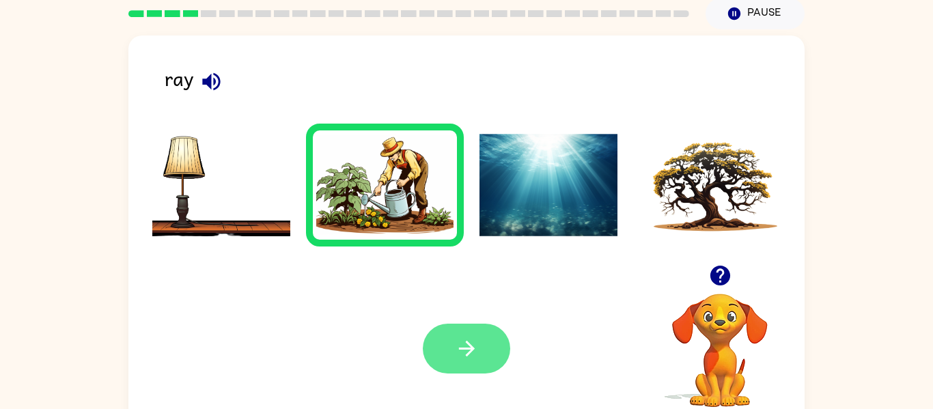
click at [438, 336] on button "button" at bounding box center [466, 349] width 87 height 50
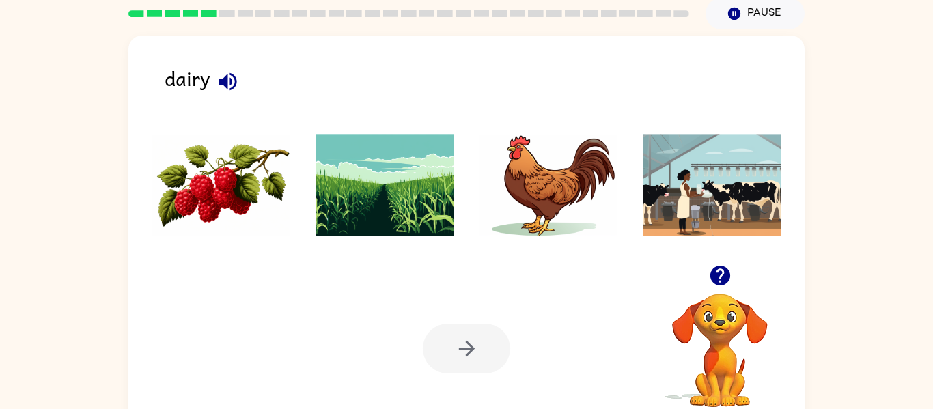
click at [227, 82] on icon "button" at bounding box center [227, 81] width 18 height 18
click at [403, 180] on img at bounding box center [385, 185] width 138 height 102
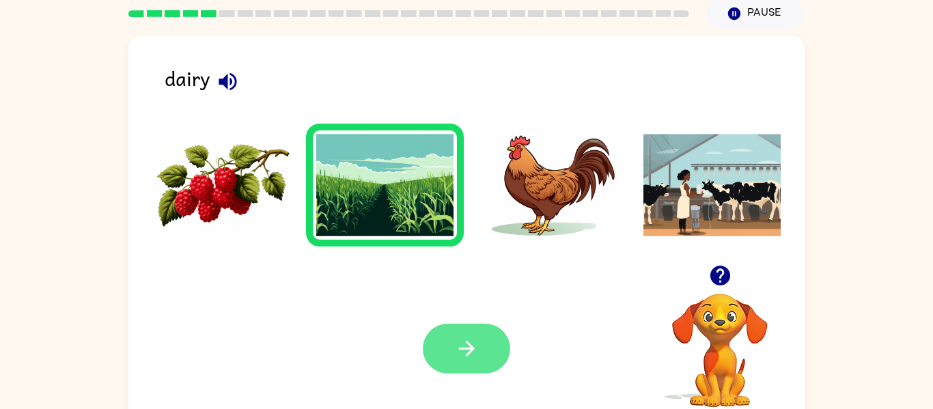
click at [470, 343] on icon "button" at bounding box center [467, 349] width 24 height 24
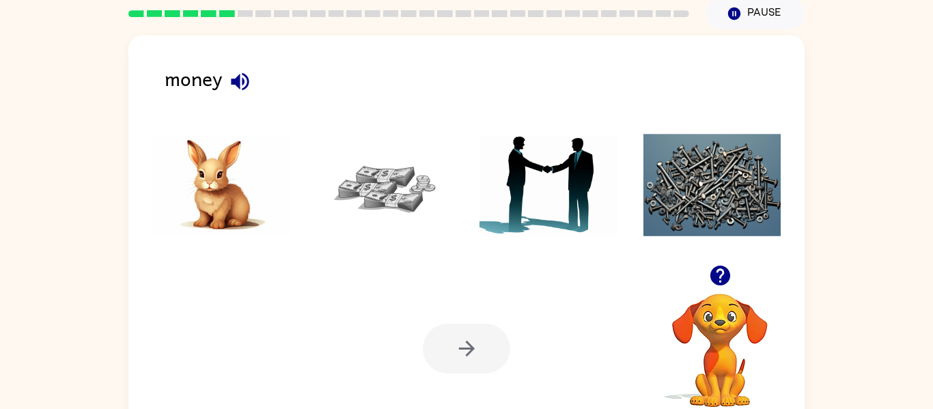
click at [236, 79] on icon "button" at bounding box center [240, 81] width 18 height 18
click at [362, 172] on img at bounding box center [385, 185] width 138 height 102
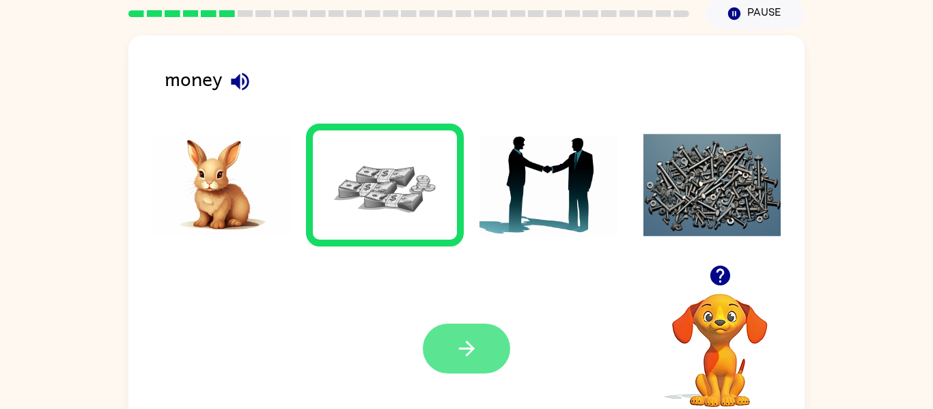
click at [455, 337] on icon "button" at bounding box center [467, 349] width 24 height 24
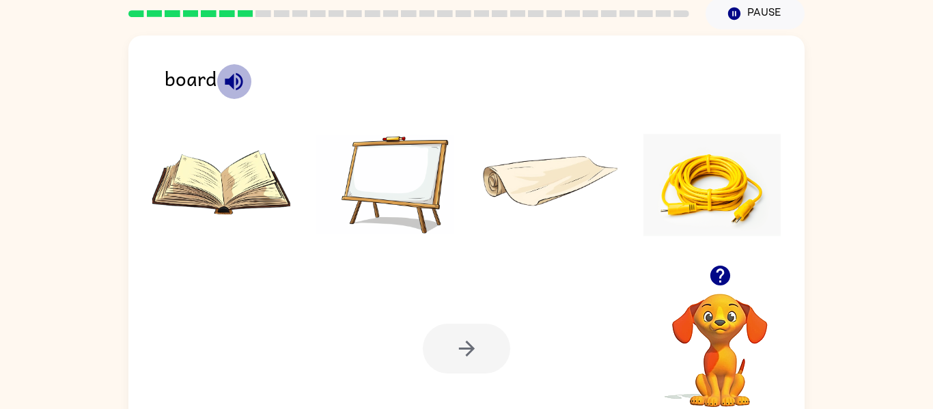
click at [237, 81] on icon "button" at bounding box center [234, 81] width 18 height 18
click at [373, 190] on img at bounding box center [385, 185] width 138 height 102
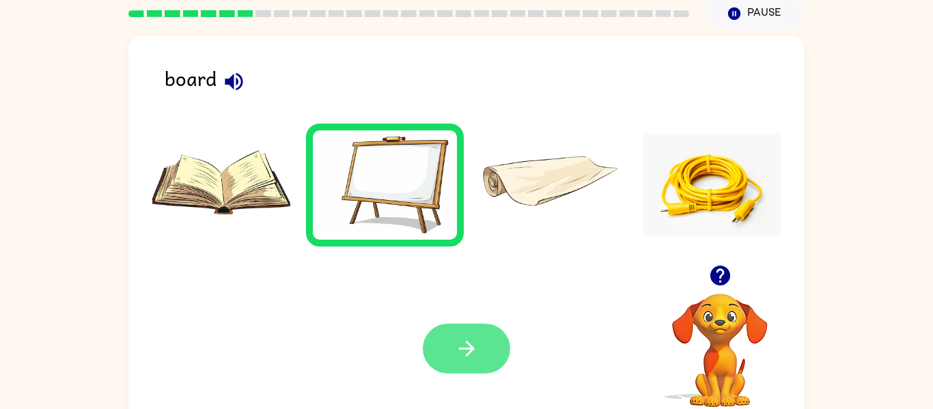
click at [454, 331] on button "button" at bounding box center [466, 349] width 87 height 50
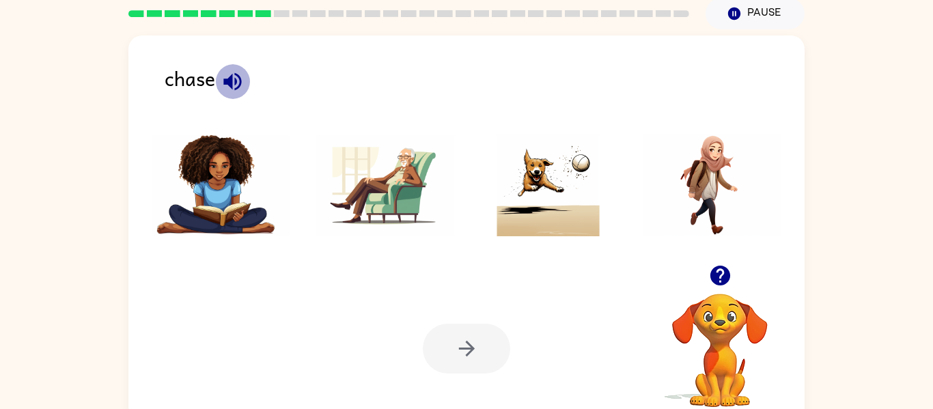
click at [235, 83] on icon "button" at bounding box center [232, 81] width 18 height 18
click at [556, 202] on img at bounding box center [548, 185] width 138 height 102
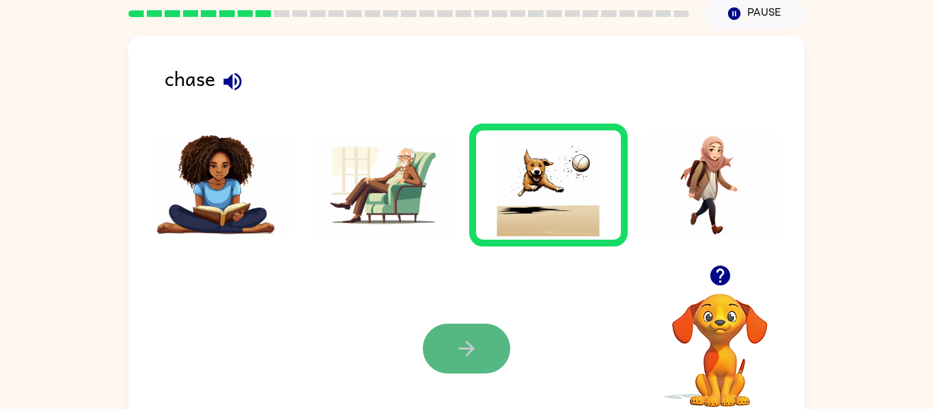
click at [448, 348] on button "button" at bounding box center [466, 349] width 87 height 50
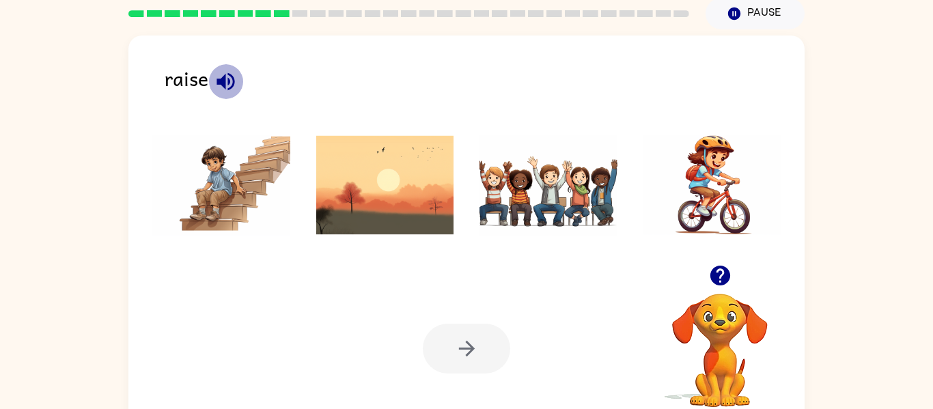
click at [229, 79] on icon "button" at bounding box center [226, 82] width 24 height 24
click at [492, 165] on img at bounding box center [548, 185] width 138 height 102
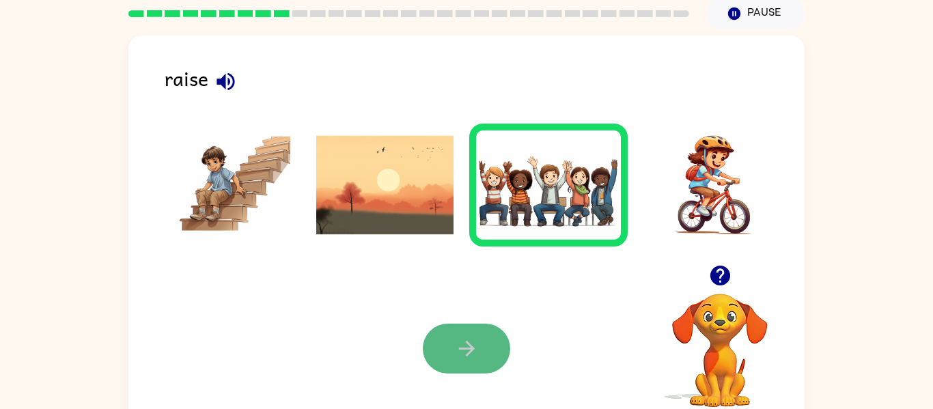
click at [500, 351] on button "button" at bounding box center [466, 349] width 87 height 50
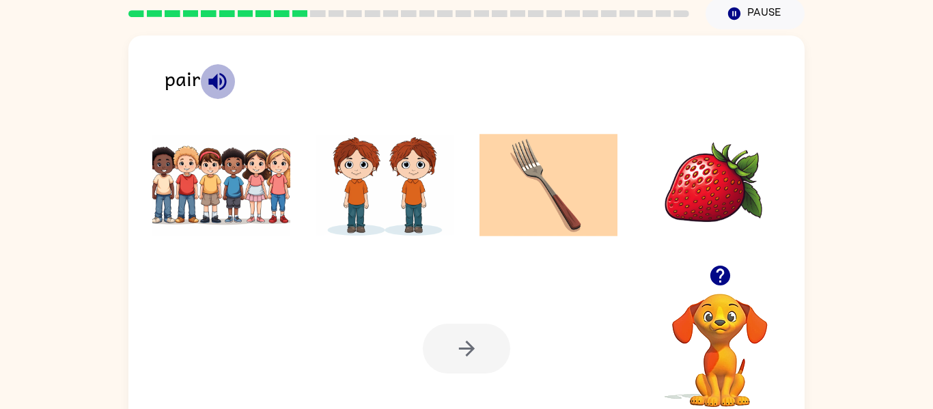
click at [215, 80] on icon "button" at bounding box center [217, 81] width 18 height 18
click at [386, 214] on img at bounding box center [385, 185] width 138 height 102
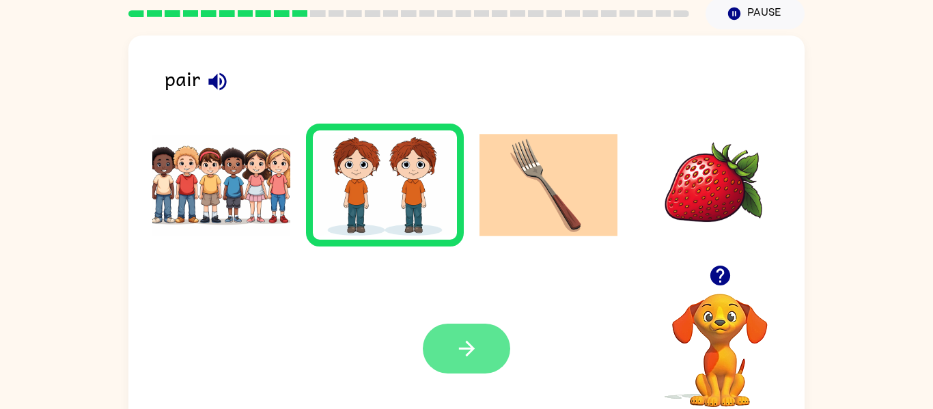
click at [460, 332] on button "button" at bounding box center [466, 349] width 87 height 50
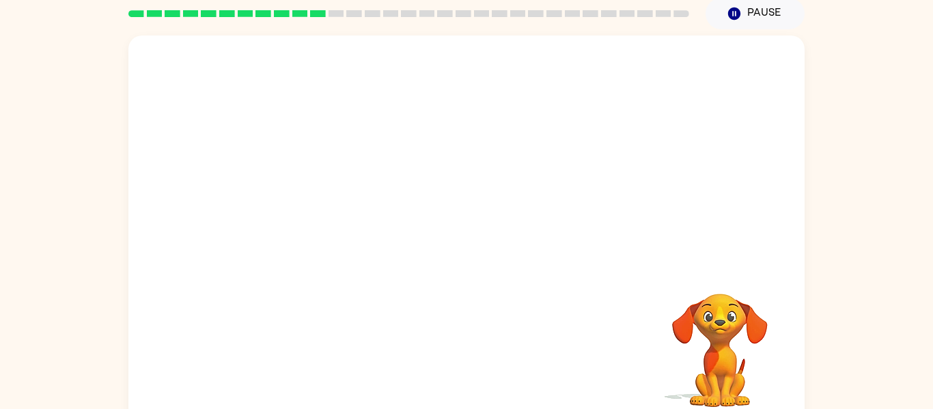
click at [460, 332] on div "Your browser must support playing .mp4 files to use Literably. Please try using…" at bounding box center [466, 231] width 676 height 390
click at [468, 242] on icon "button" at bounding box center [466, 237] width 16 height 16
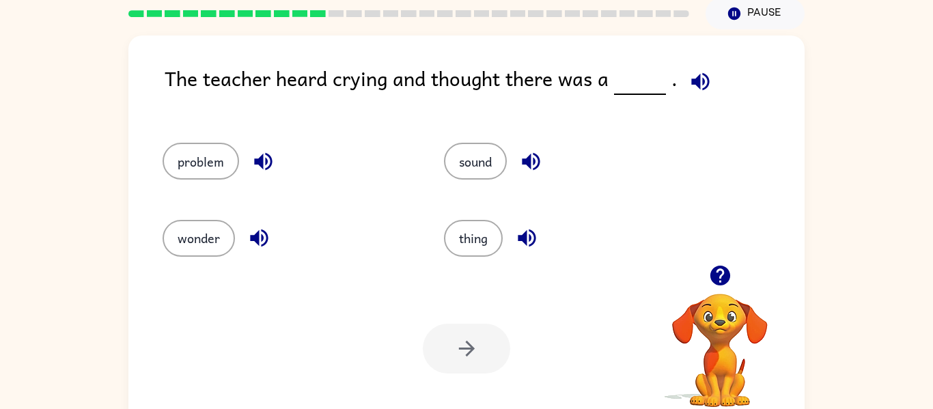
click at [696, 85] on icon "button" at bounding box center [700, 82] width 24 height 24
click at [263, 159] on icon "button" at bounding box center [263, 162] width 18 height 18
click at [266, 237] on icon "button" at bounding box center [259, 238] width 24 height 24
click at [529, 162] on icon "button" at bounding box center [531, 162] width 18 height 18
click at [527, 229] on icon "button" at bounding box center [527, 238] width 24 height 24
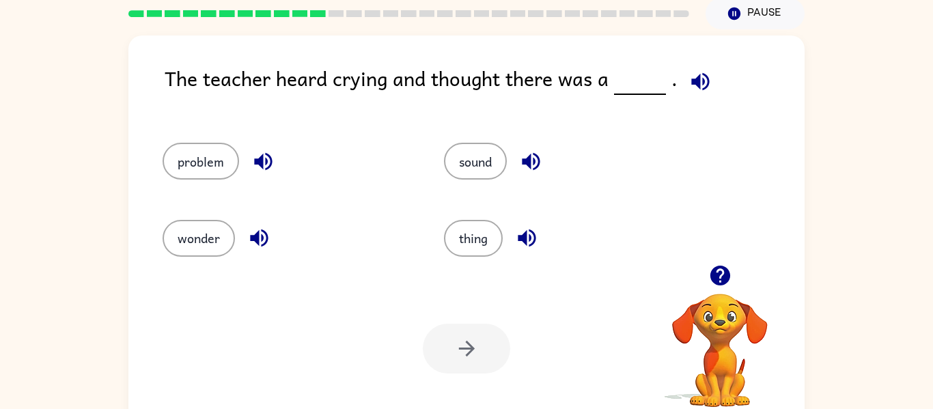
click at [528, 158] on icon "button" at bounding box center [531, 162] width 18 height 18
click at [705, 73] on icon "button" at bounding box center [700, 82] width 24 height 24
click at [470, 157] on button "sound" at bounding box center [475, 161] width 63 height 37
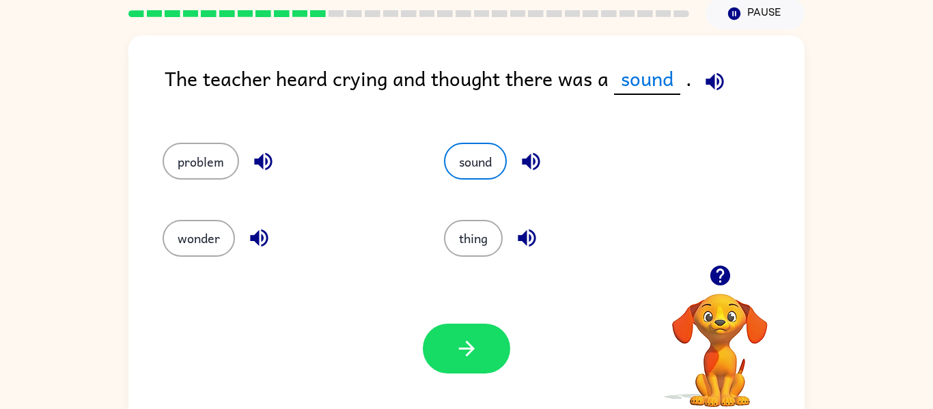
click at [713, 83] on icon "button" at bounding box center [715, 82] width 24 height 24
click at [529, 156] on icon "button" at bounding box center [531, 162] width 24 height 24
click at [705, 81] on icon "button" at bounding box center [714, 81] width 18 height 18
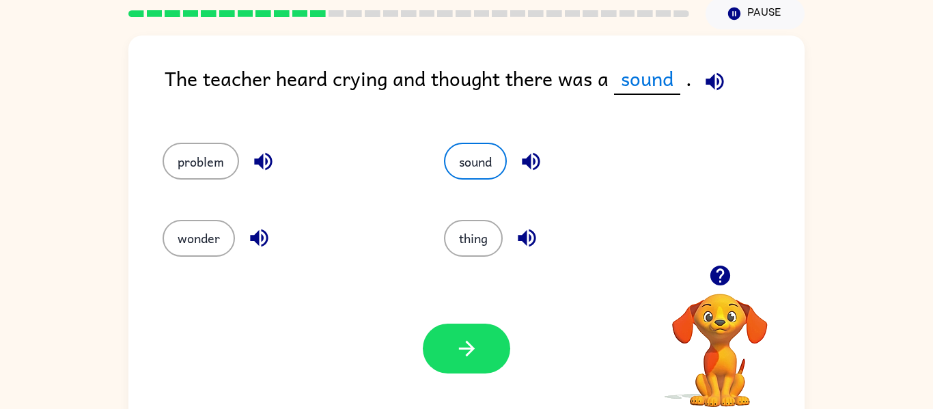
click at [705, 81] on icon "button" at bounding box center [714, 81] width 18 height 18
click at [255, 160] on icon "button" at bounding box center [263, 162] width 18 height 18
click at [208, 170] on button "problem" at bounding box center [200, 161] width 76 height 37
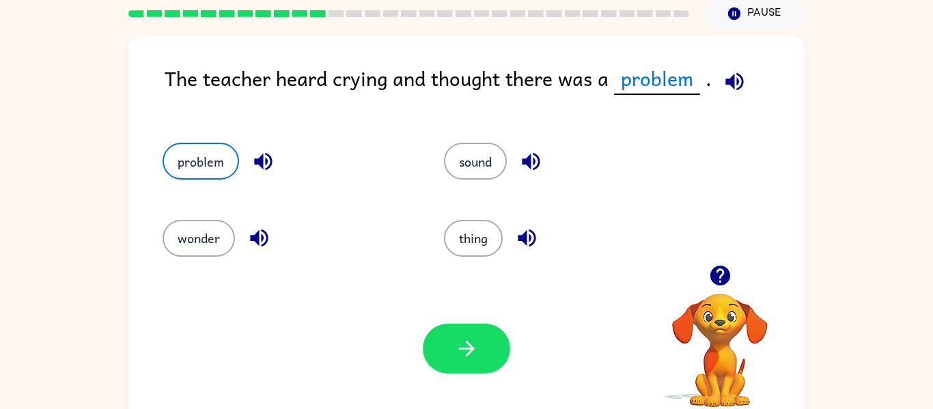
click at [739, 81] on icon "button" at bounding box center [734, 81] width 18 height 18
click at [193, 239] on button "wonder" at bounding box center [198, 238] width 72 height 37
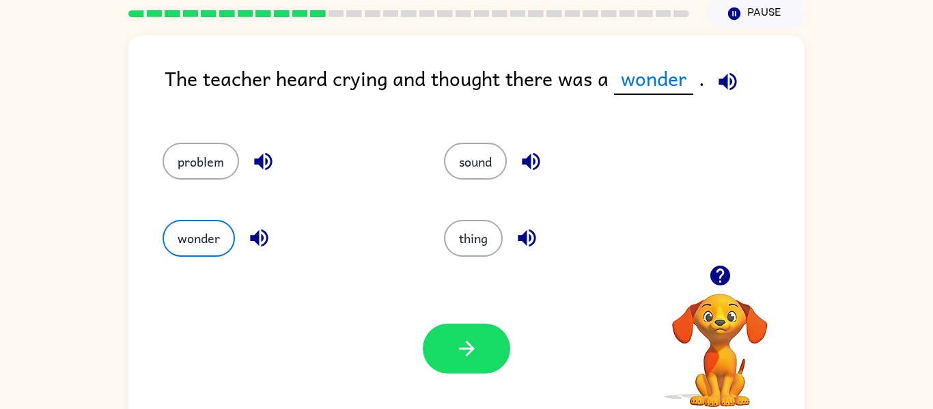
click at [255, 238] on icon "button" at bounding box center [259, 238] width 18 height 18
click at [724, 76] on icon "button" at bounding box center [727, 81] width 18 height 18
click at [263, 241] on icon "button" at bounding box center [259, 238] width 24 height 24
click at [477, 346] on icon "button" at bounding box center [467, 349] width 24 height 24
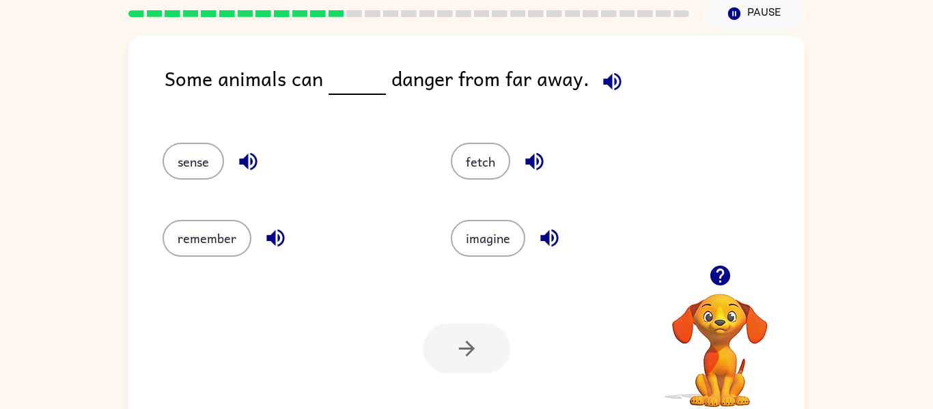
click at [600, 74] on icon "button" at bounding box center [612, 82] width 24 height 24
click at [236, 164] on icon "button" at bounding box center [248, 162] width 24 height 24
click at [277, 227] on icon "button" at bounding box center [276, 238] width 24 height 24
click at [610, 84] on icon "button" at bounding box center [612, 82] width 24 height 24
click at [218, 244] on button "remember" at bounding box center [206, 238] width 89 height 37
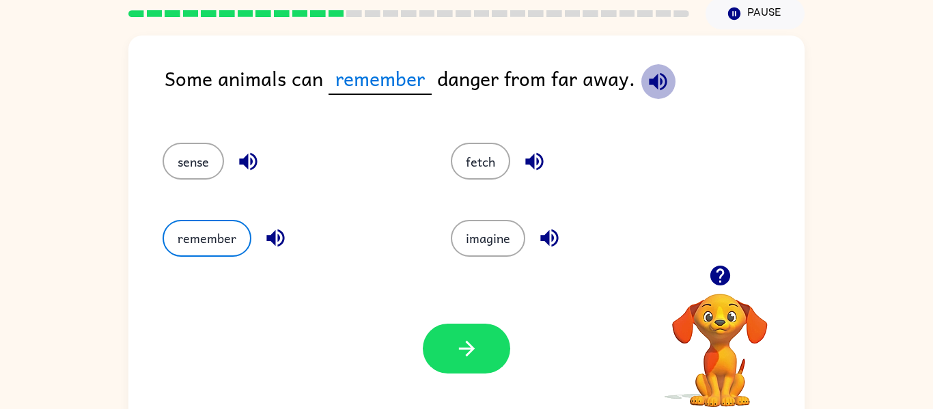
click at [641, 83] on button "button" at bounding box center [657, 81] width 35 height 35
click at [282, 238] on icon "button" at bounding box center [275, 238] width 18 height 18
click at [653, 83] on icon "button" at bounding box center [658, 81] width 18 height 18
click at [252, 161] on icon "button" at bounding box center [248, 162] width 18 height 18
click at [529, 153] on icon "button" at bounding box center [534, 162] width 24 height 24
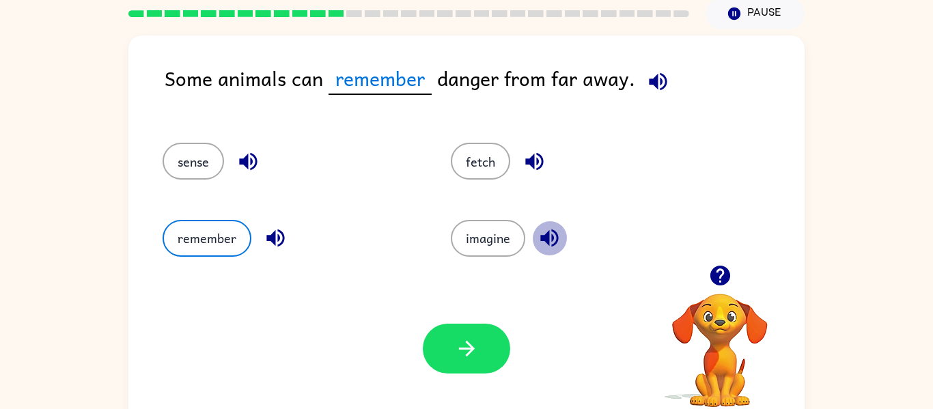
click at [551, 232] on icon "button" at bounding box center [549, 238] width 24 height 24
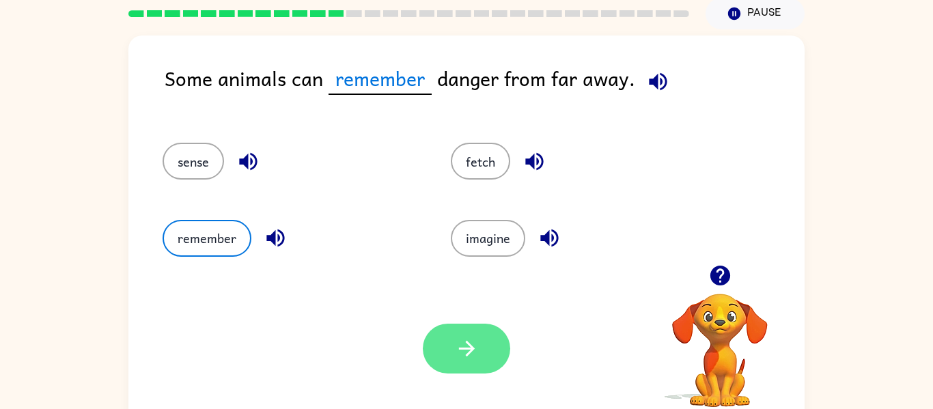
click at [433, 355] on button "button" at bounding box center [466, 349] width 87 height 50
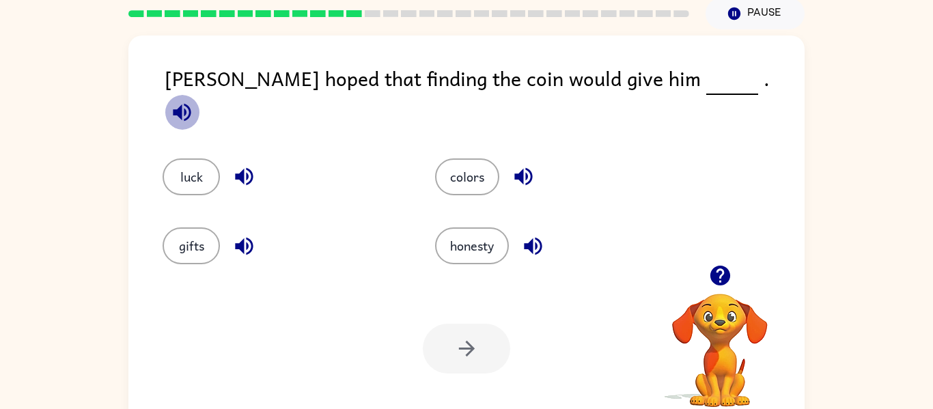
click at [194, 100] on icon "button" at bounding box center [182, 112] width 24 height 24
click at [245, 165] on icon "button" at bounding box center [244, 177] width 24 height 24
click at [208, 166] on button "luck" at bounding box center [190, 176] width 57 height 37
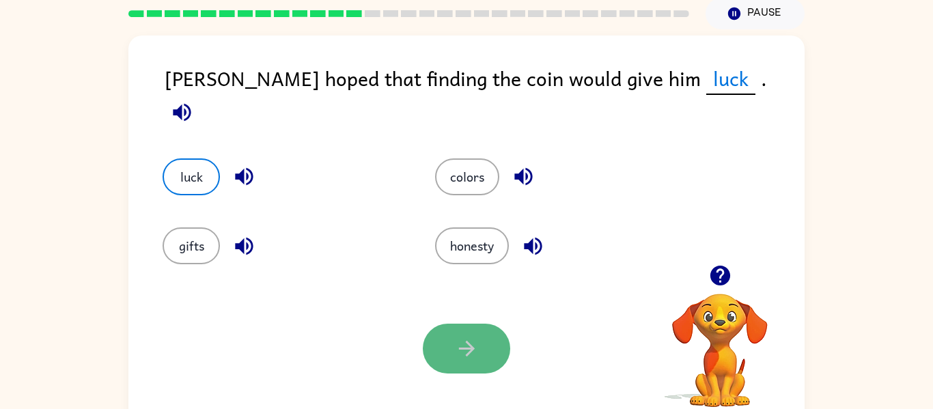
click at [478, 326] on button "button" at bounding box center [466, 349] width 87 height 50
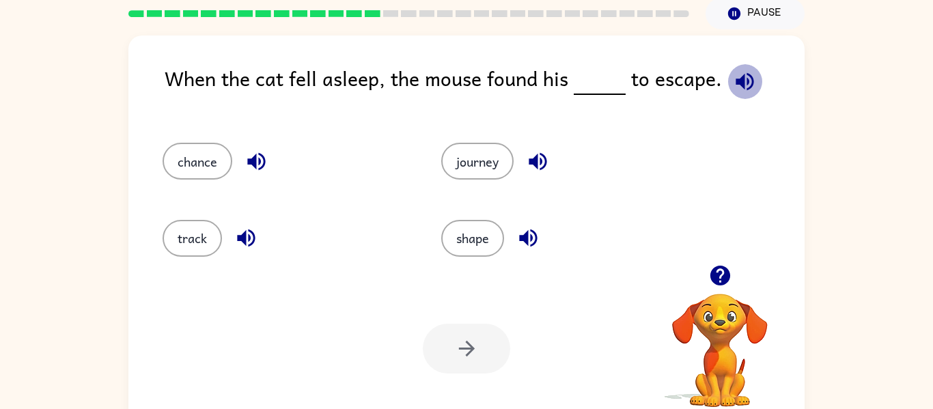
click at [740, 81] on icon "button" at bounding box center [745, 82] width 24 height 24
click at [733, 79] on icon "button" at bounding box center [745, 82] width 24 height 24
click at [253, 157] on icon "button" at bounding box center [256, 162] width 18 height 18
click at [244, 231] on icon "button" at bounding box center [246, 238] width 24 height 24
click at [533, 159] on icon "button" at bounding box center [537, 162] width 18 height 18
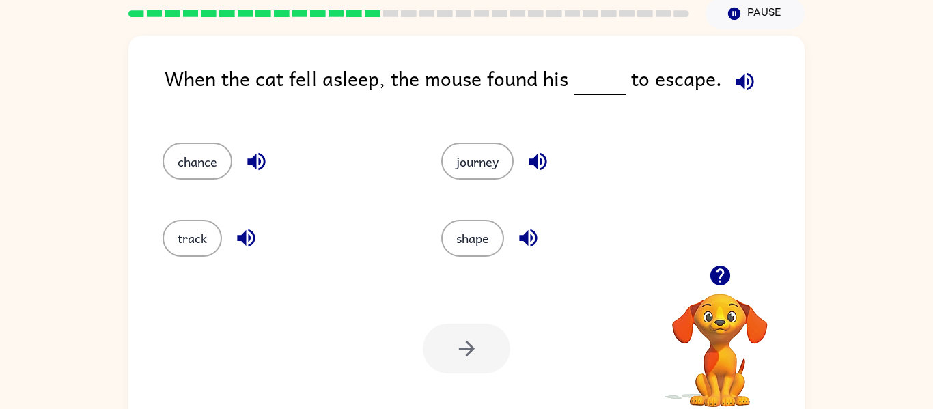
click at [531, 231] on icon "button" at bounding box center [528, 238] width 24 height 24
click at [259, 159] on icon "button" at bounding box center [256, 162] width 18 height 18
click at [160, 160] on div "chance" at bounding box center [276, 155] width 279 height 76
click at [183, 159] on button "chance" at bounding box center [197, 161] width 70 height 37
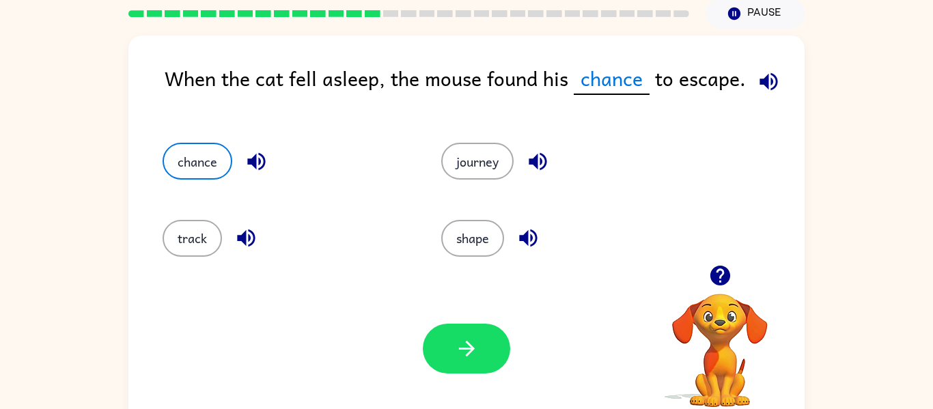
click at [763, 77] on icon "button" at bounding box center [768, 81] width 18 height 18
click at [444, 348] on button "button" at bounding box center [466, 349] width 87 height 50
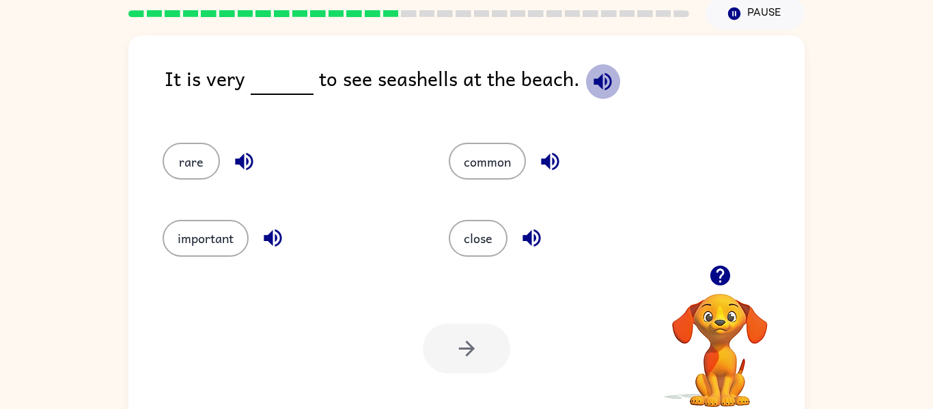
click at [598, 83] on icon "button" at bounding box center [602, 81] width 18 height 18
click at [596, 84] on icon "button" at bounding box center [603, 82] width 24 height 24
click at [233, 160] on icon "button" at bounding box center [244, 162] width 24 height 24
click at [596, 85] on icon "button" at bounding box center [603, 82] width 24 height 24
click at [99, 156] on div "It is very to see seashells at the beach. rare common important close Your brow…" at bounding box center [466, 227] width 933 height 396
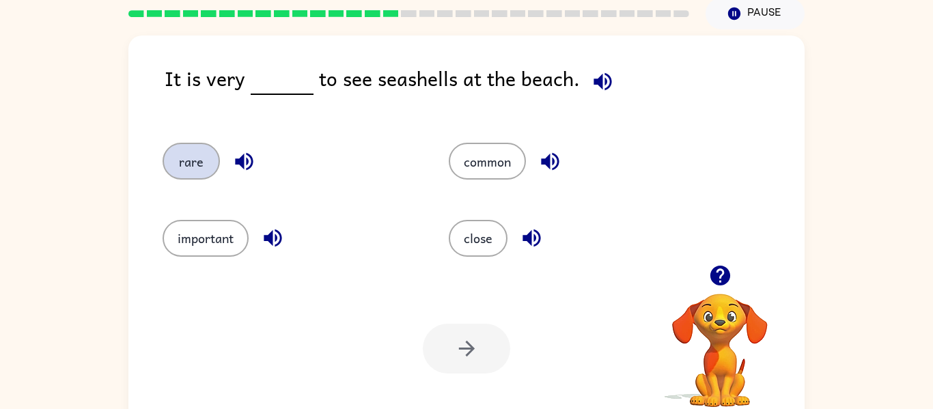
click at [179, 162] on button "rare" at bounding box center [190, 161] width 57 height 37
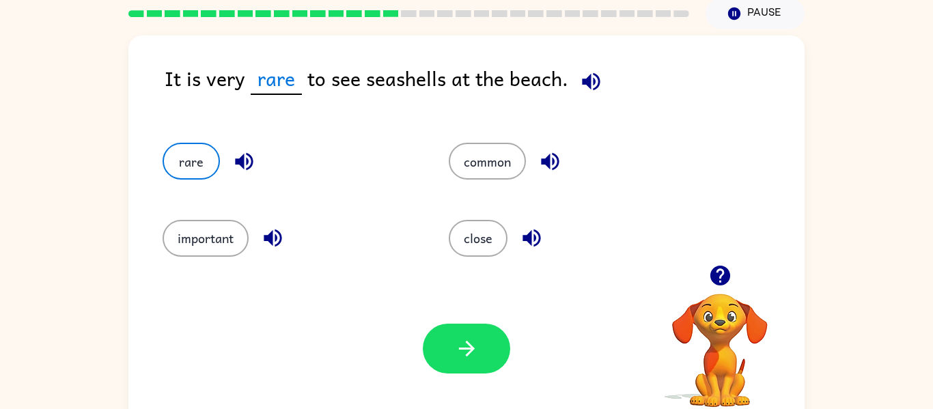
click at [590, 81] on icon "button" at bounding box center [591, 81] width 18 height 18
click at [180, 156] on button "rare" at bounding box center [190, 161] width 57 height 37
click at [234, 161] on icon "button" at bounding box center [244, 162] width 24 height 24
click at [496, 346] on button "button" at bounding box center [466, 349] width 87 height 50
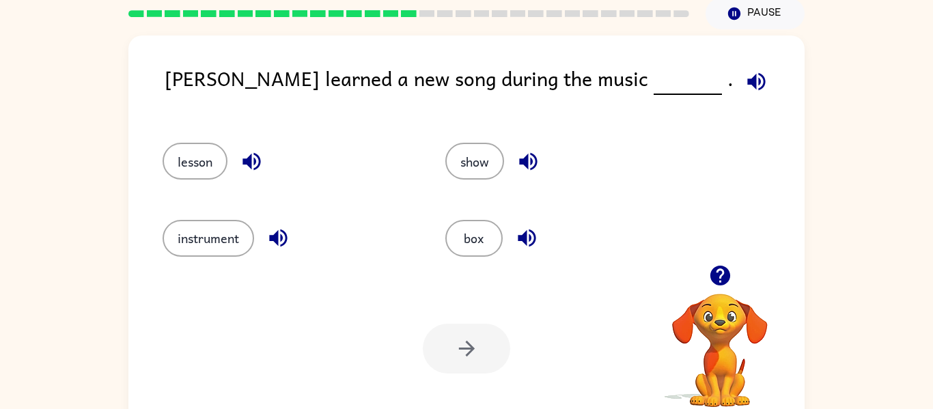
click at [744, 76] on icon "button" at bounding box center [756, 82] width 24 height 24
click at [744, 83] on icon "button" at bounding box center [756, 82] width 24 height 24
click at [182, 170] on button "lesson" at bounding box center [194, 161] width 65 height 37
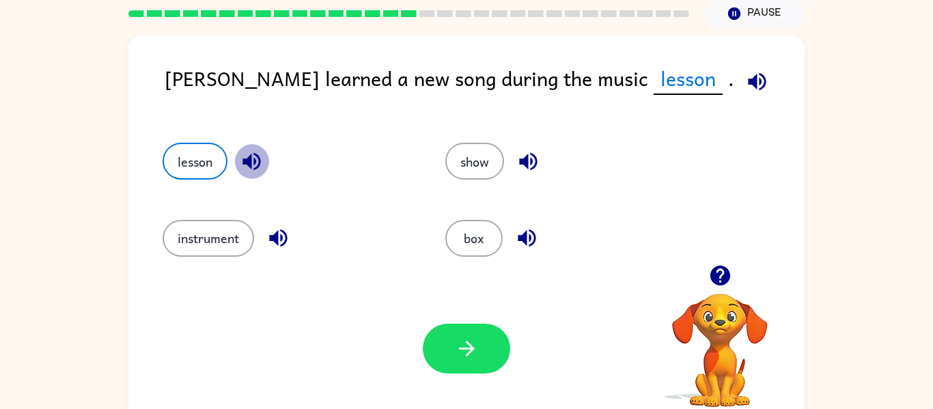
click at [252, 152] on icon "button" at bounding box center [252, 162] width 24 height 24
click at [748, 82] on icon "button" at bounding box center [757, 81] width 18 height 18
click at [748, 83] on icon "button" at bounding box center [757, 81] width 18 height 18
click at [259, 162] on icon "button" at bounding box center [251, 162] width 18 height 18
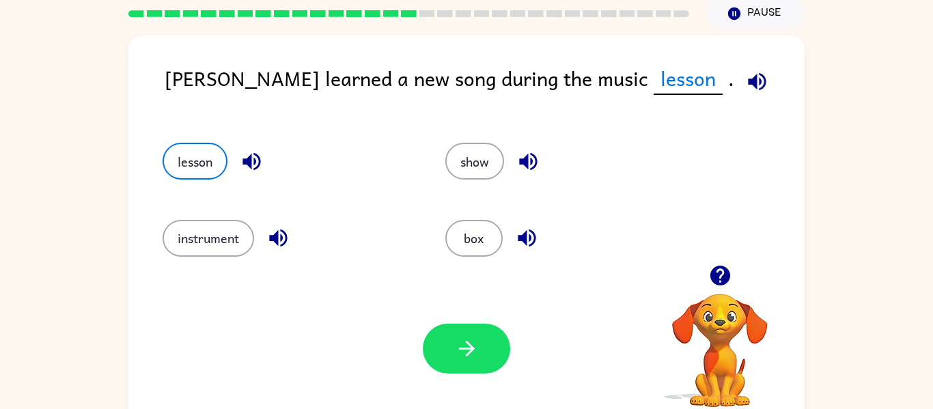
click at [274, 244] on icon "button" at bounding box center [278, 238] width 24 height 24
click at [533, 162] on icon "button" at bounding box center [528, 162] width 18 height 18
click at [240, 244] on button "instrument" at bounding box center [207, 238] width 91 height 37
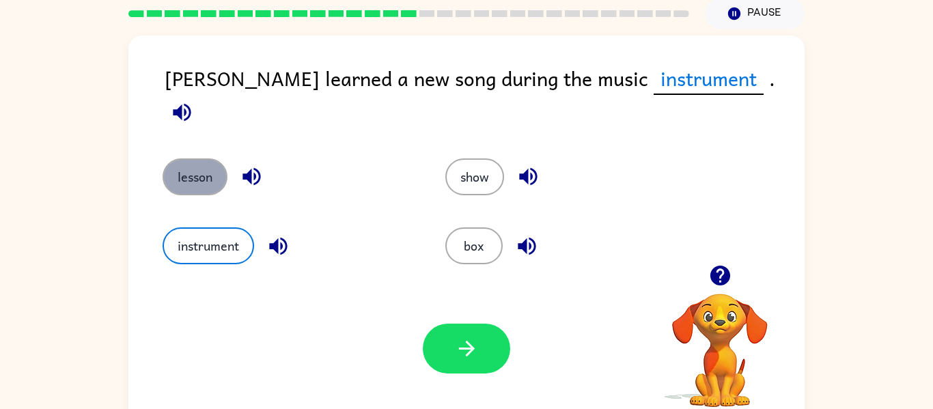
click at [188, 158] on button "lesson" at bounding box center [194, 176] width 65 height 37
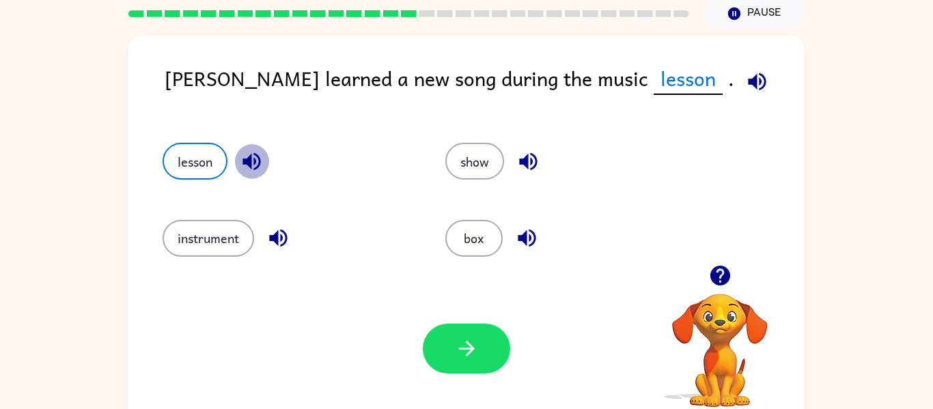
click at [253, 159] on icon "button" at bounding box center [252, 162] width 24 height 24
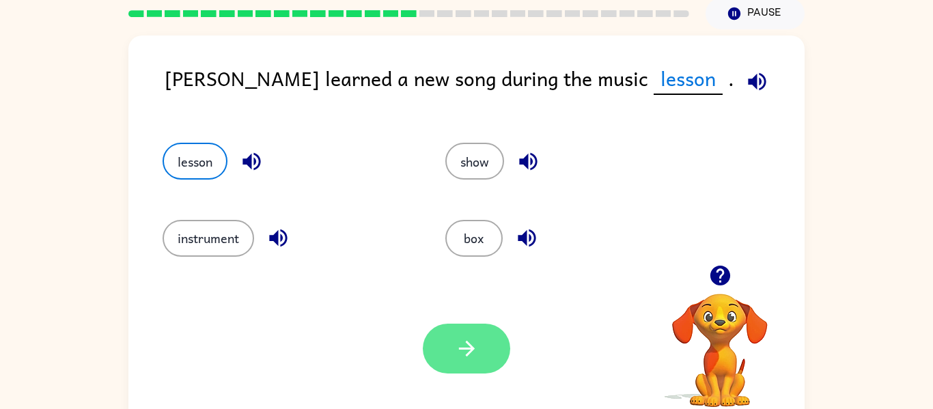
click at [459, 337] on icon "button" at bounding box center [467, 349] width 24 height 24
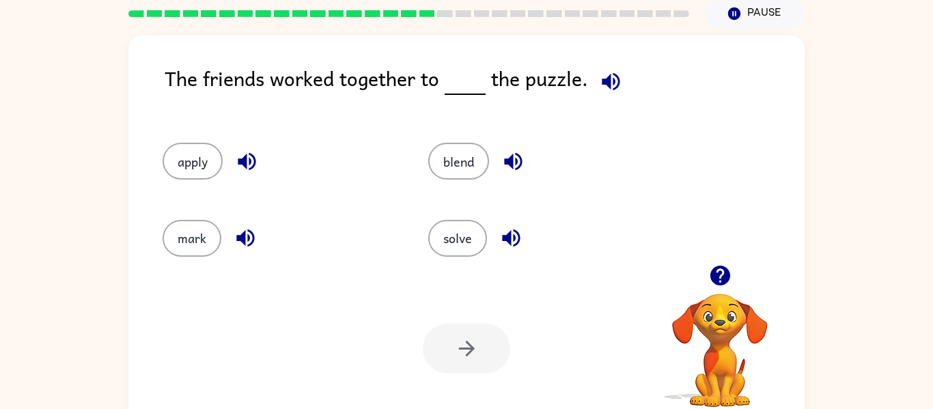
click at [609, 83] on icon "button" at bounding box center [611, 82] width 24 height 24
click at [612, 83] on icon "button" at bounding box center [611, 81] width 18 height 18
click at [206, 161] on button "apply" at bounding box center [192, 161] width 60 height 37
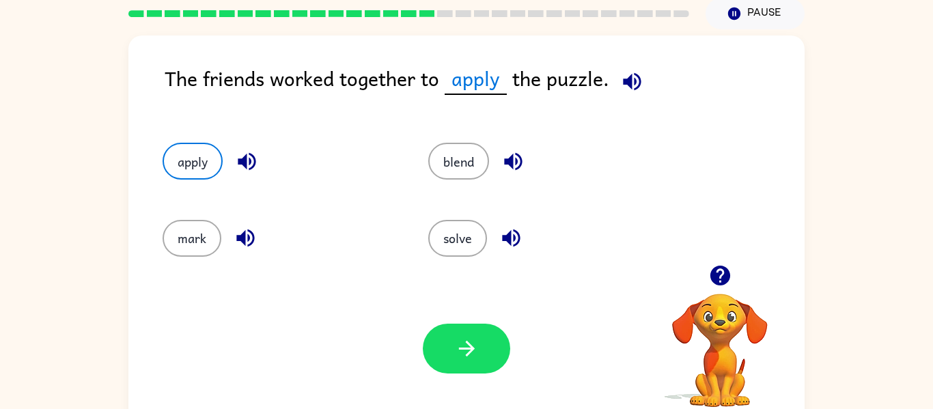
click at [640, 87] on icon "button" at bounding box center [632, 82] width 24 height 24
